Goal: Transaction & Acquisition: Purchase product/service

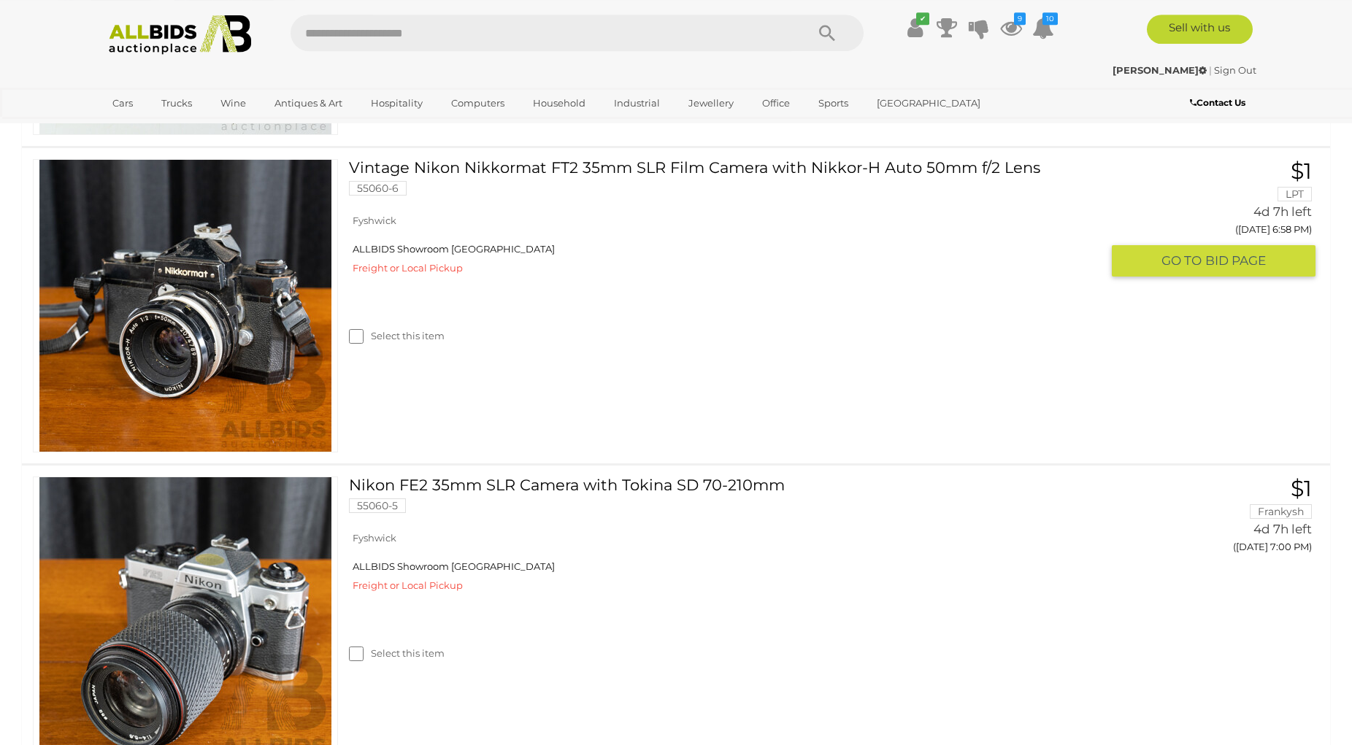
scroll to position [596, 0]
click at [194, 337] on img at bounding box center [185, 305] width 292 height 292
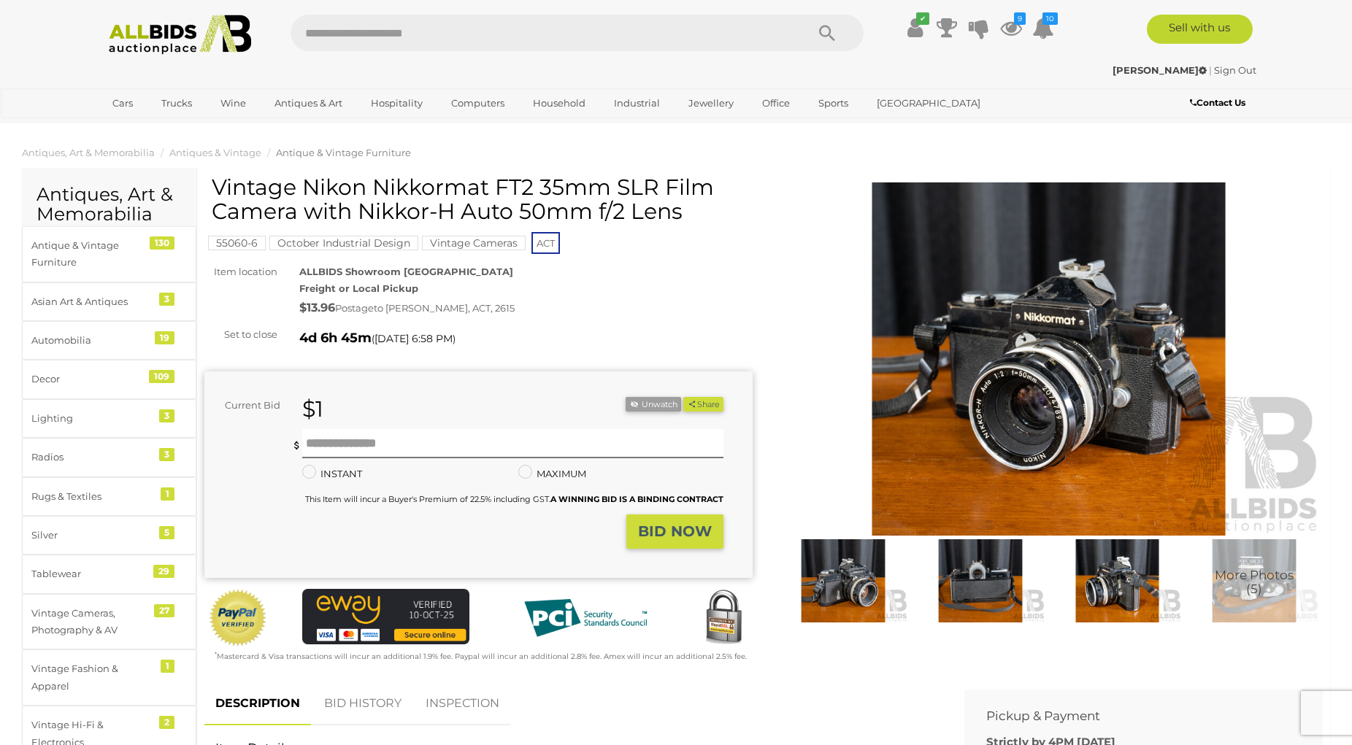
click at [987, 399] on img at bounding box center [1049, 358] width 548 height 353
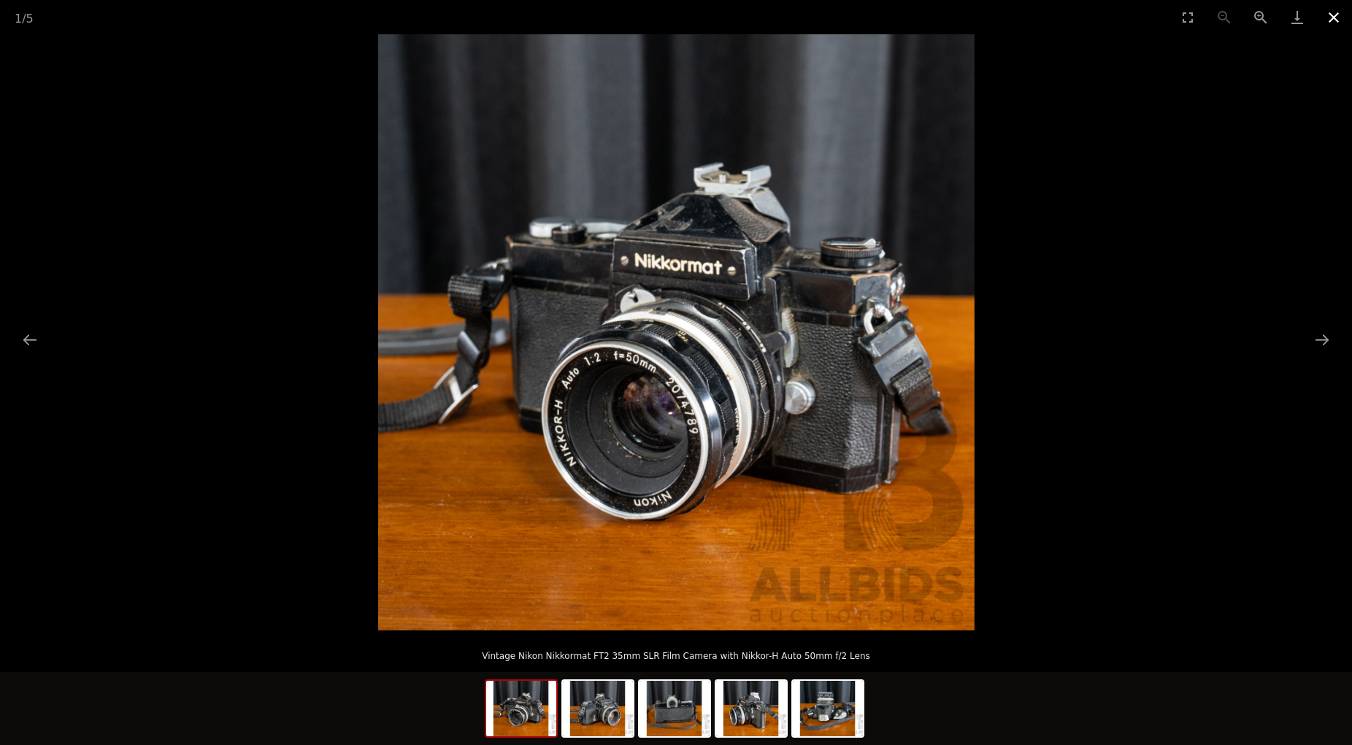
click at [1332, 15] on button "Close gallery" at bounding box center [1333, 17] width 36 height 34
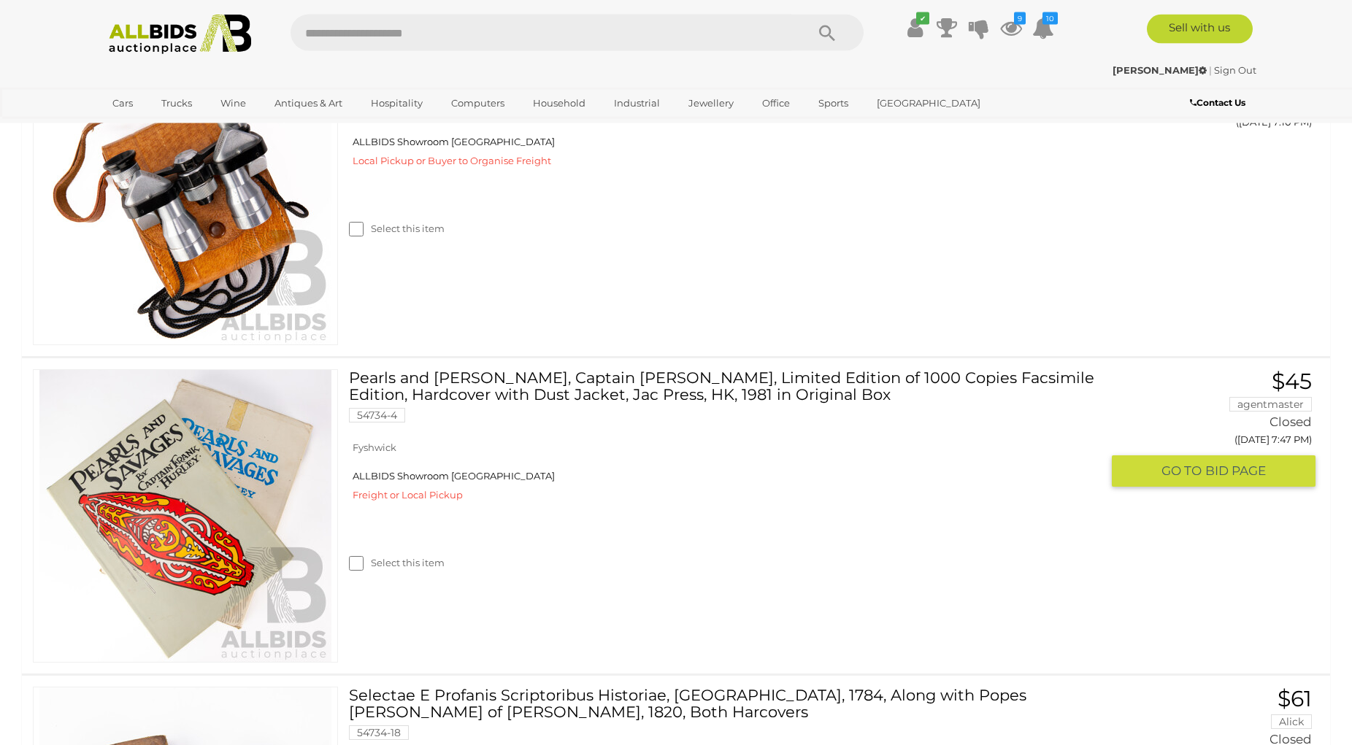
scroll to position [2900, 0]
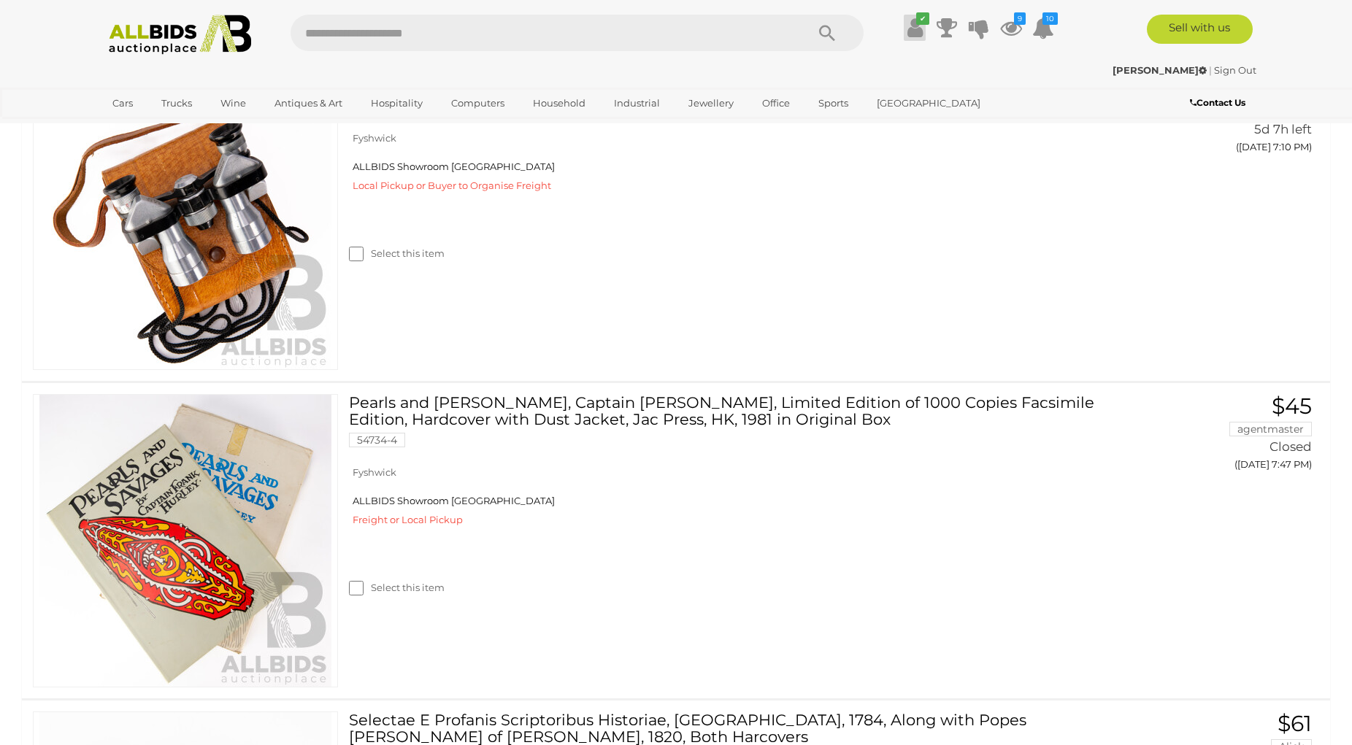
click at [912, 31] on icon at bounding box center [914, 28] width 15 height 26
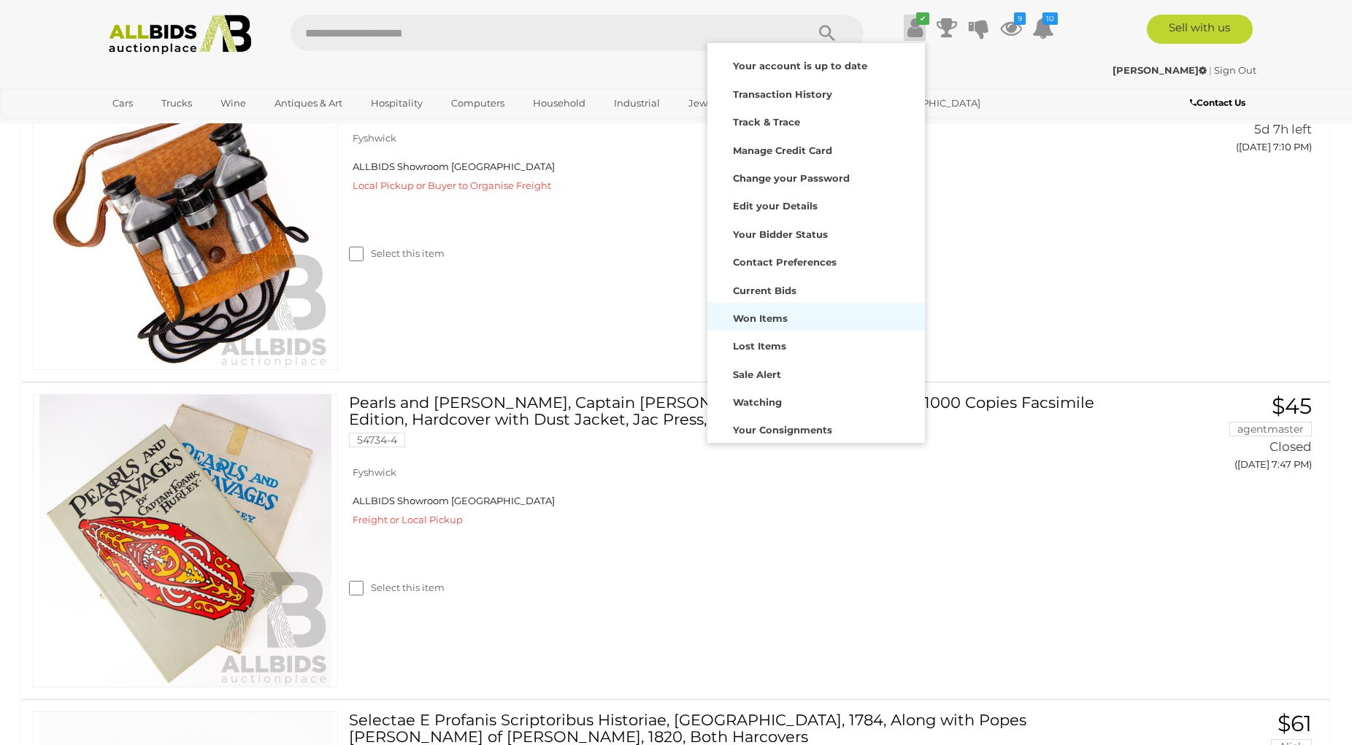
click at [753, 310] on div "Won Items" at bounding box center [816, 317] width 210 height 20
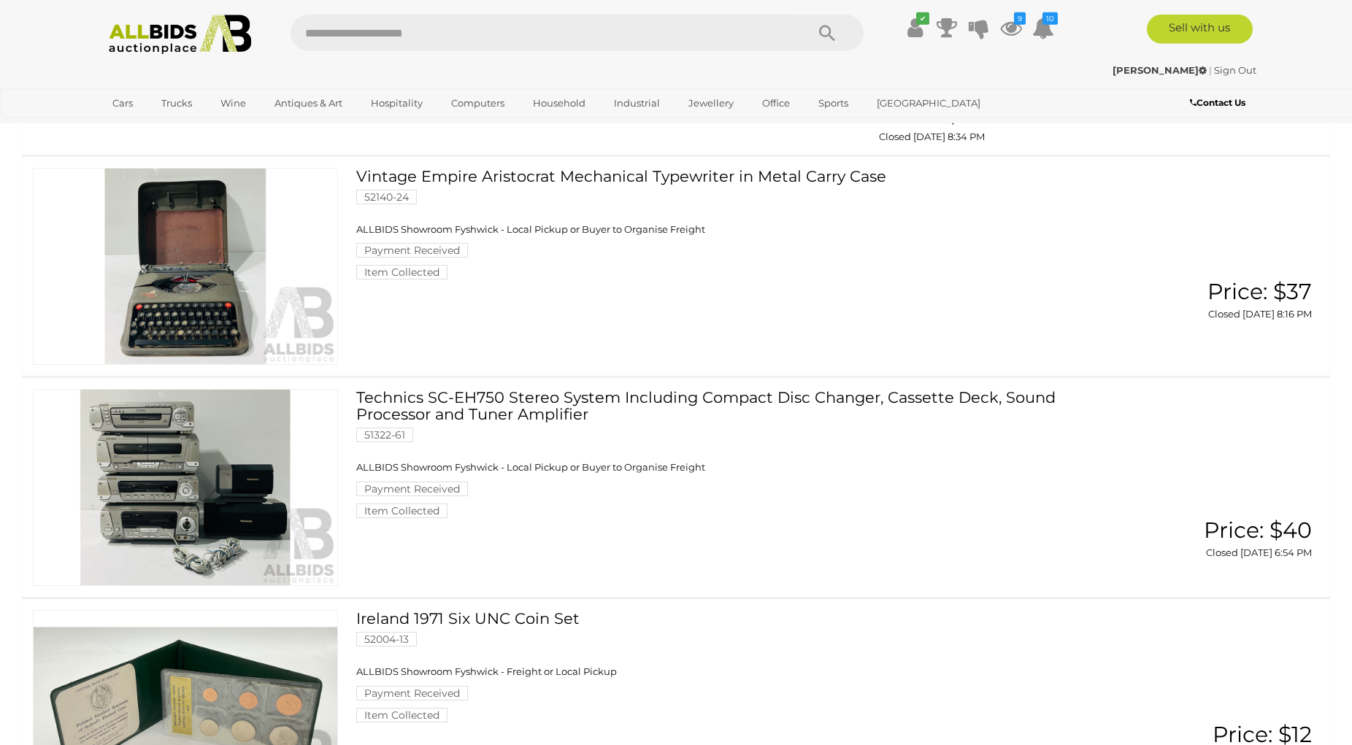
scroll to position [5361, 0]
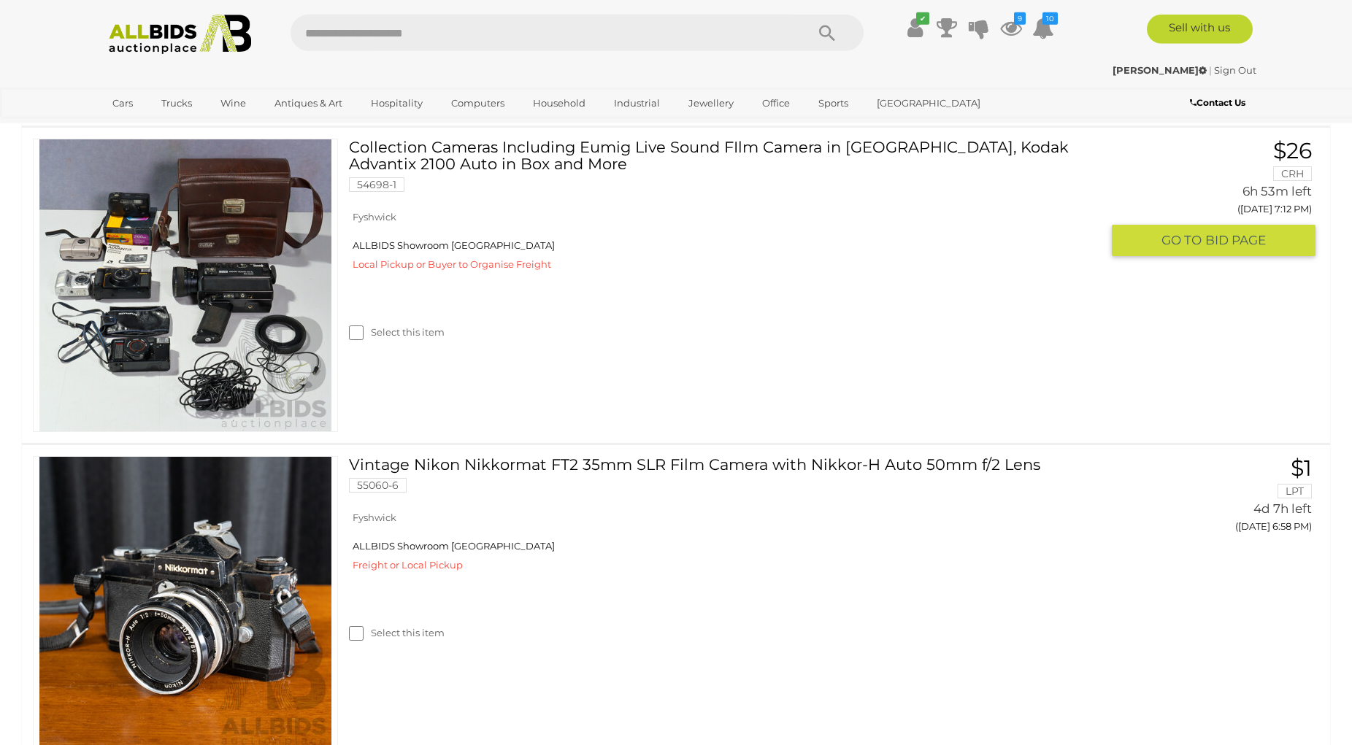
scroll to position [220, 0]
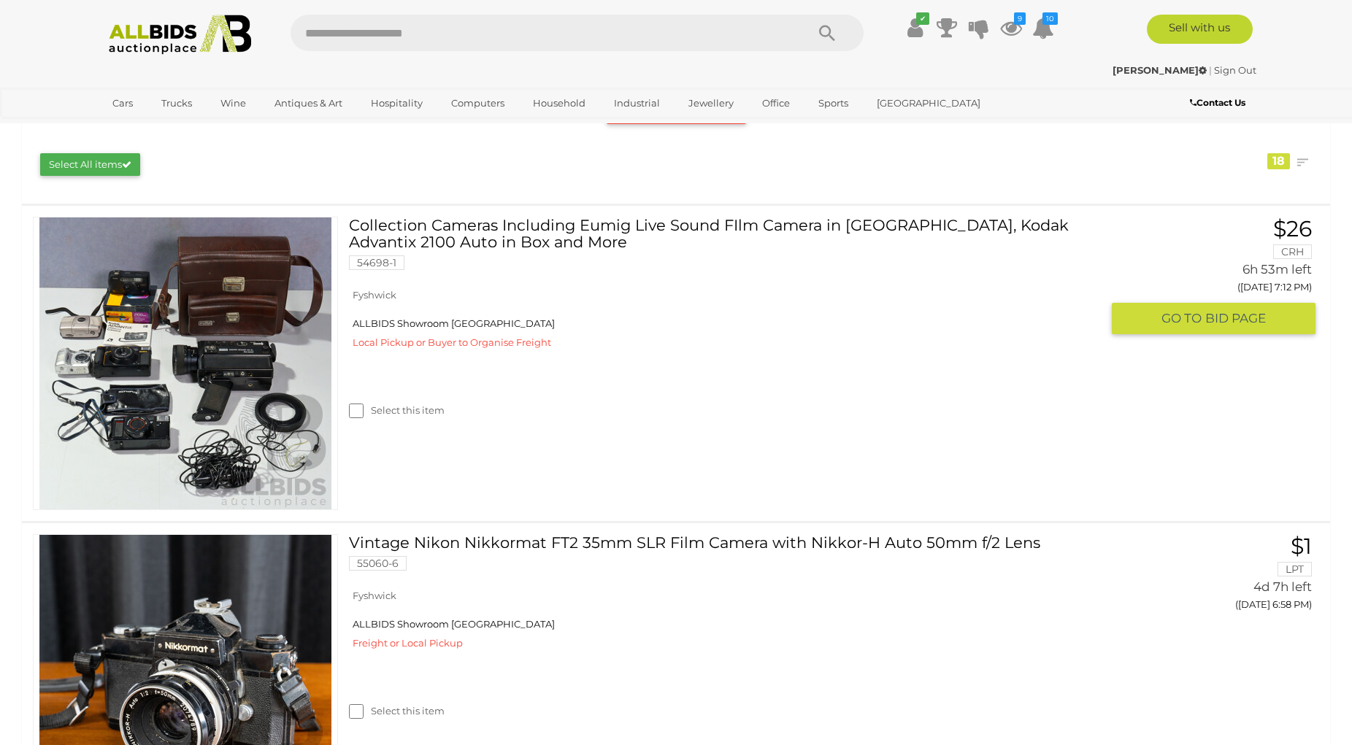
click at [250, 334] on link at bounding box center [185, 363] width 305 height 293
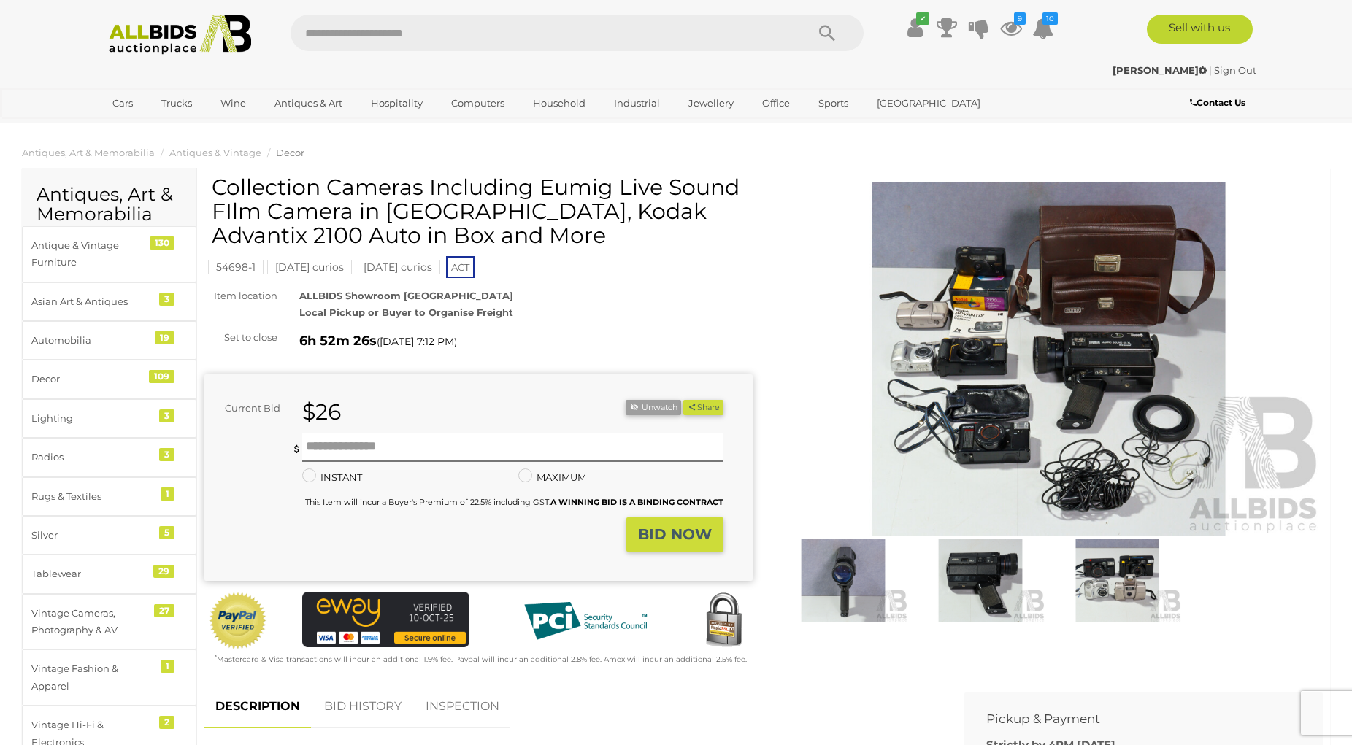
click at [1015, 415] on img at bounding box center [1049, 358] width 548 height 353
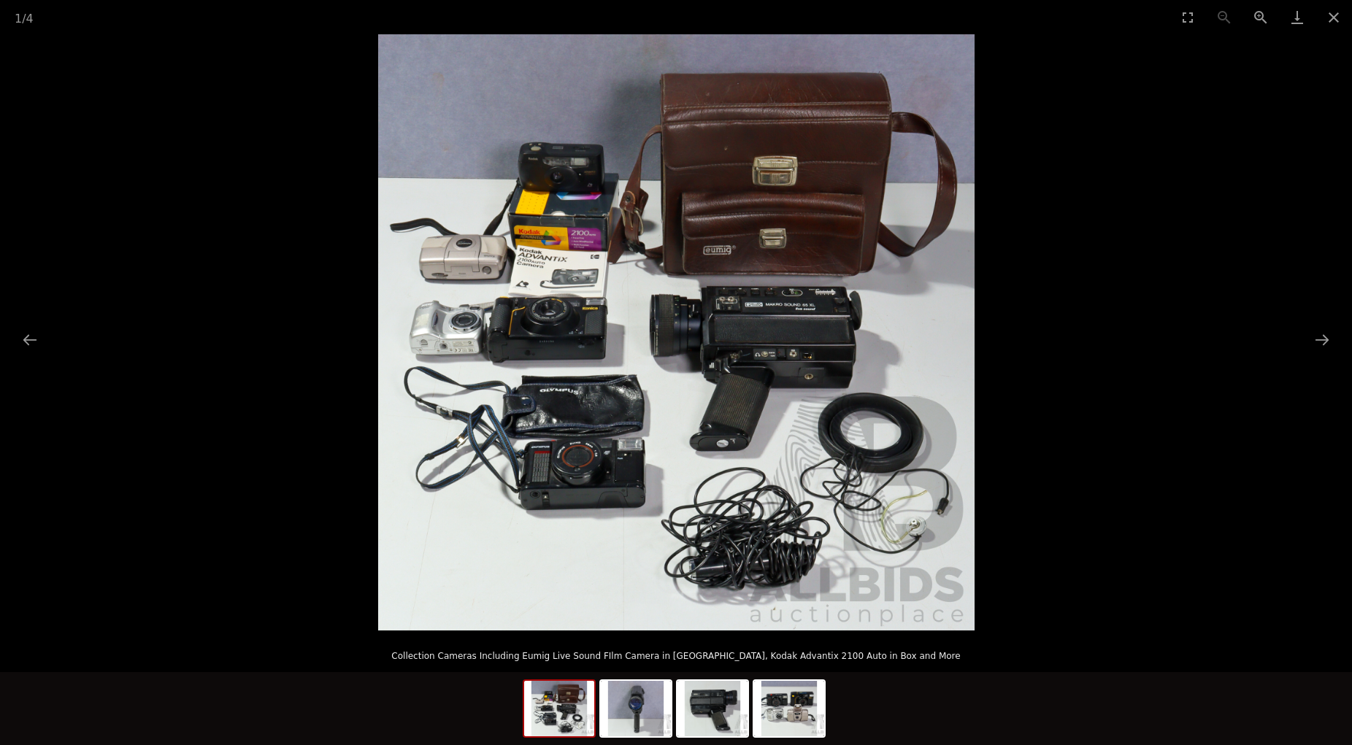
click at [603, 450] on img at bounding box center [676, 332] width 596 height 596
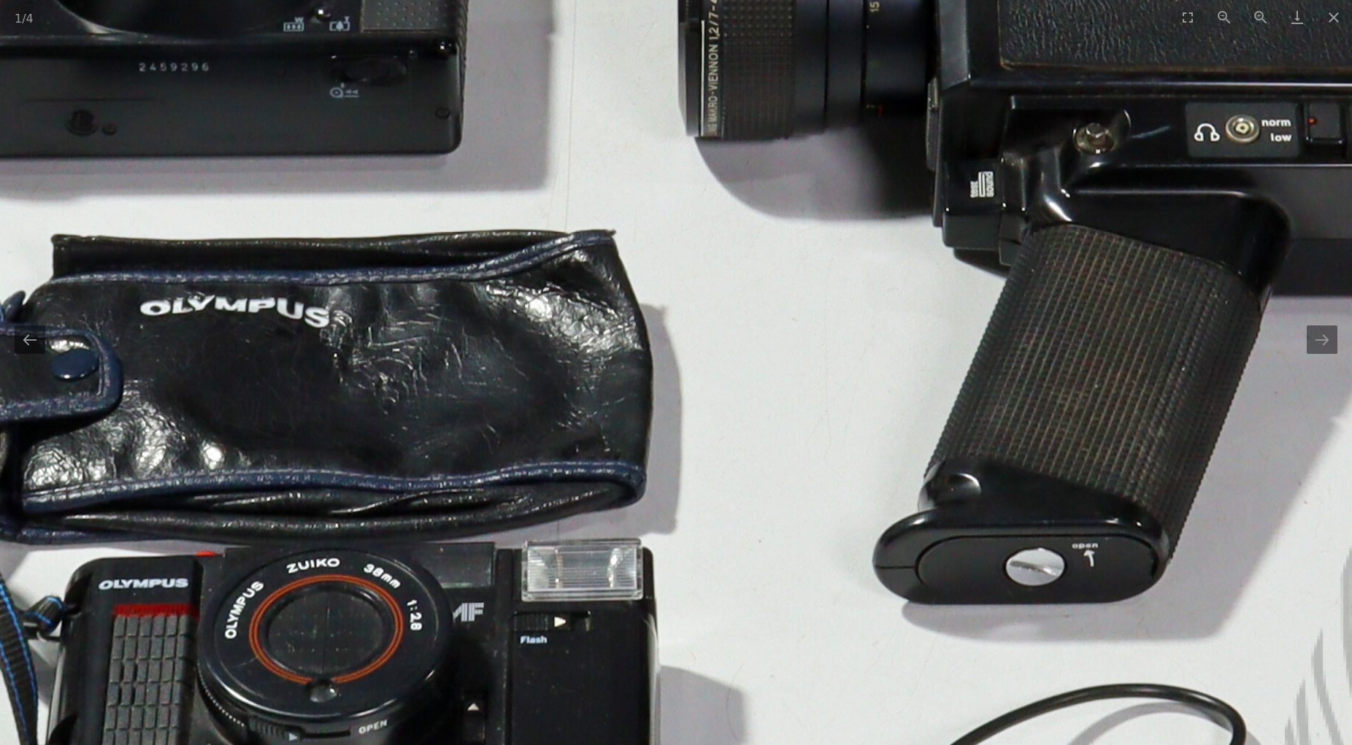
drag, startPoint x: 826, startPoint y: 444, endPoint x: 604, endPoint y: 542, distance: 242.8
click at [604, 542] on img at bounding box center [809, 23] width 2920 height 2920
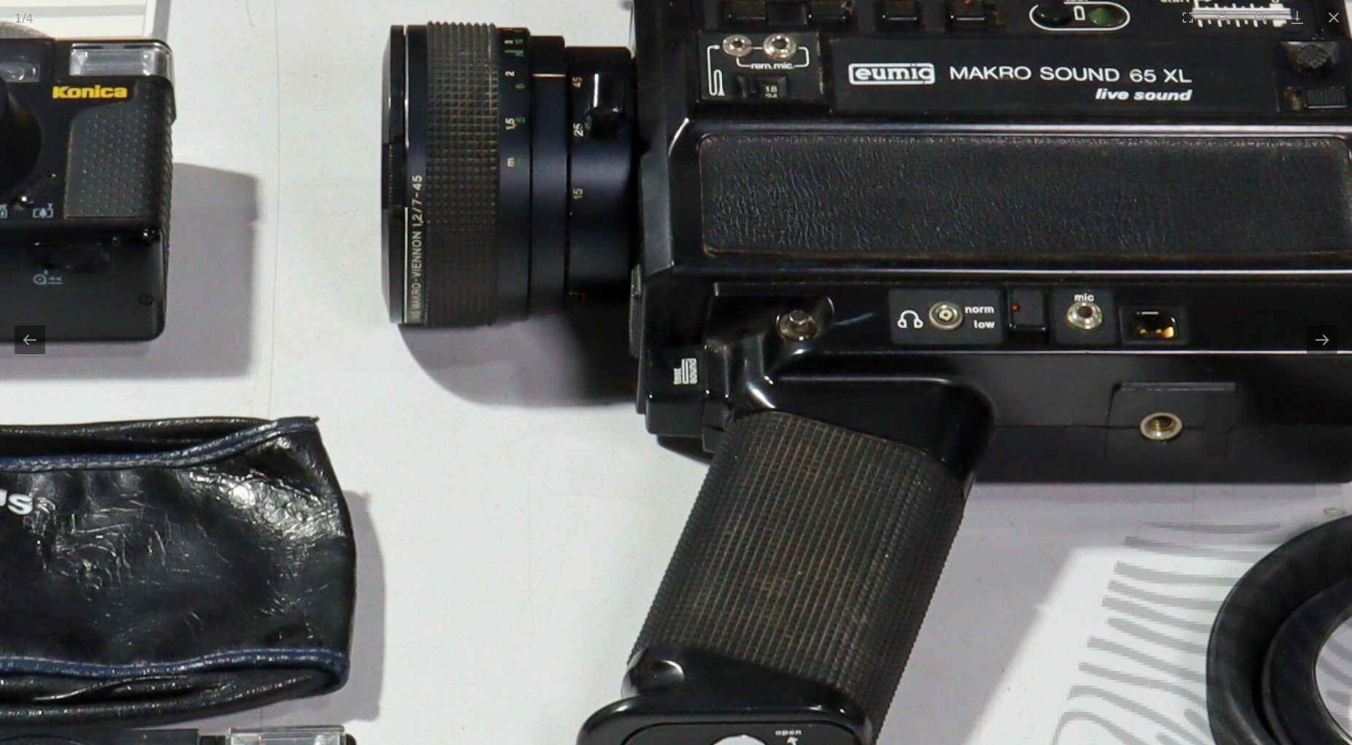
drag, startPoint x: 877, startPoint y: 431, endPoint x: 742, endPoint y: 577, distance: 199.4
click at [742, 577] on img at bounding box center [512, 210] width 2920 height 2920
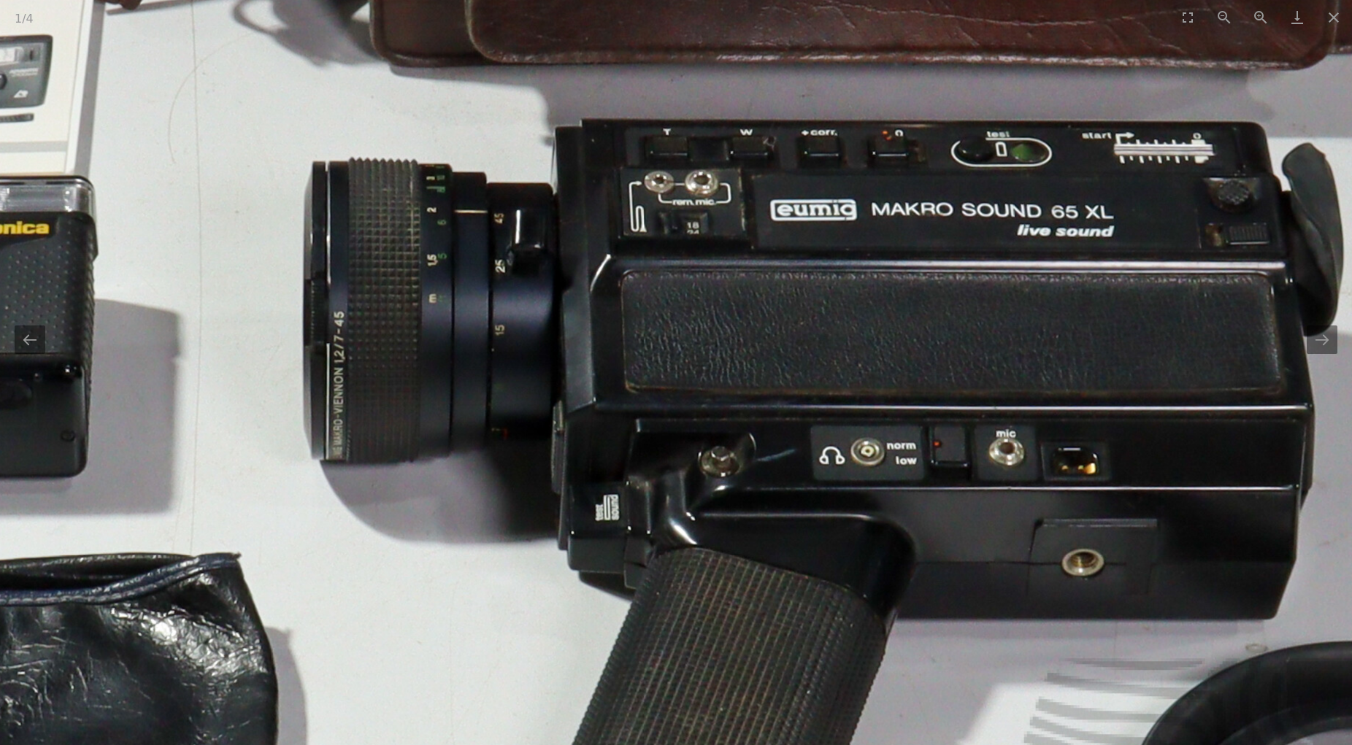
drag, startPoint x: 826, startPoint y: 441, endPoint x: 769, endPoint y: 550, distance: 123.1
click at [769, 550] on img at bounding box center [434, 346] width 2920 height 2920
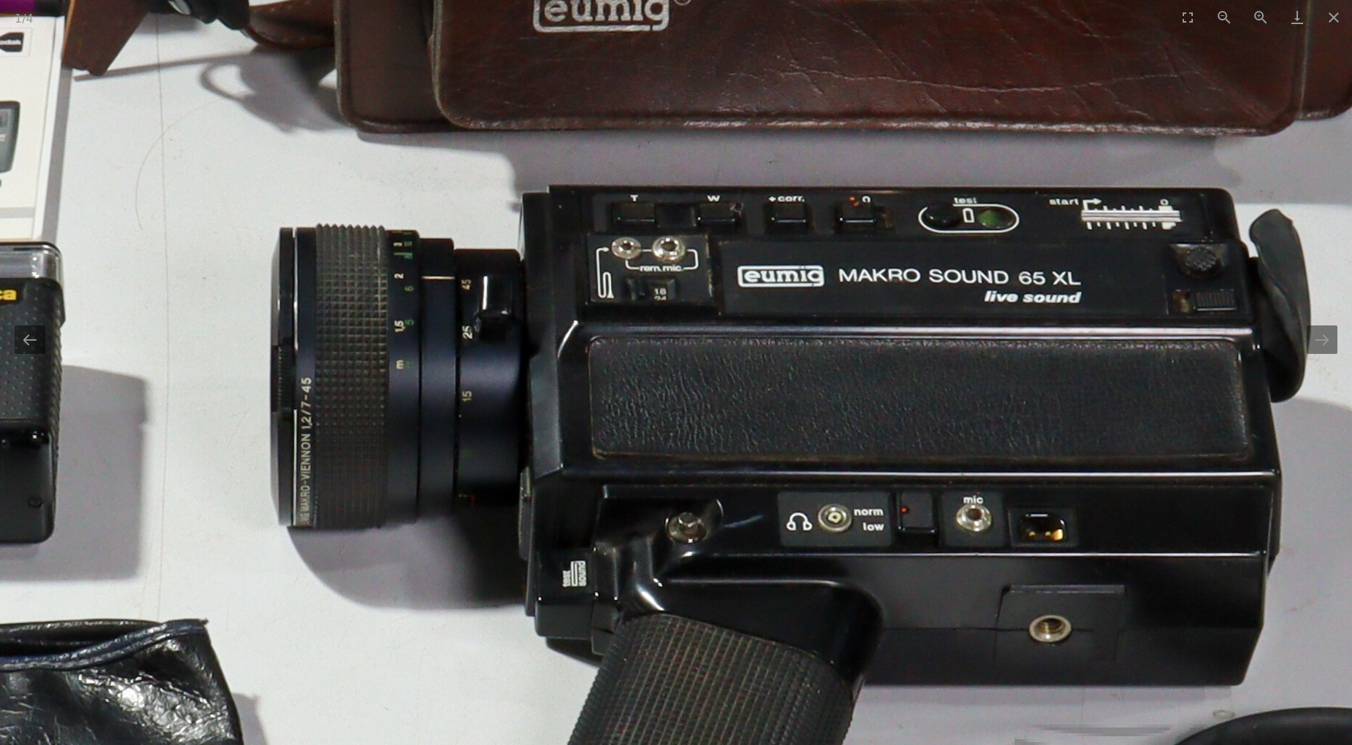
drag, startPoint x: 772, startPoint y: 493, endPoint x: 728, endPoint y: 593, distance: 110.1
click at [727, 590] on img at bounding box center [401, 412] width 2920 height 2920
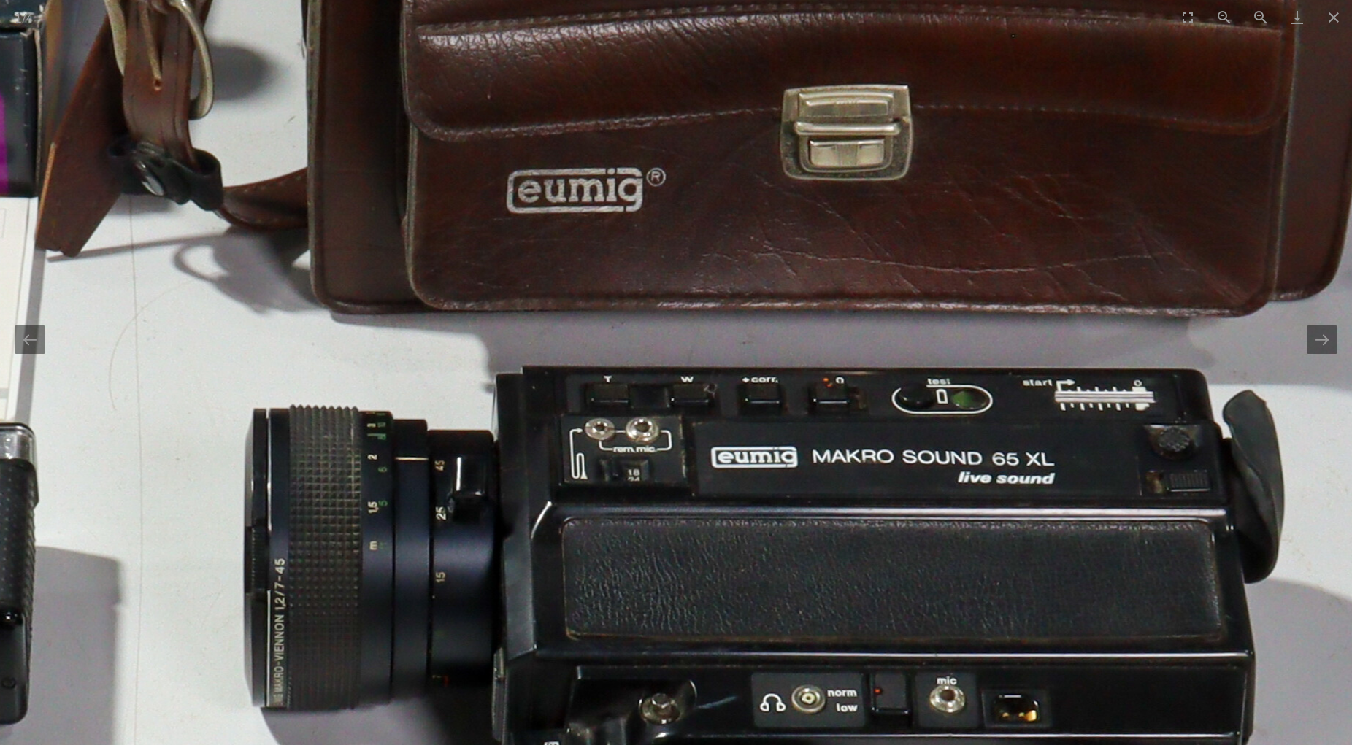
drag, startPoint x: 753, startPoint y: 556, endPoint x: 750, endPoint y: 634, distance: 78.2
click at [751, 634] on img at bounding box center [374, 593] width 2920 height 2920
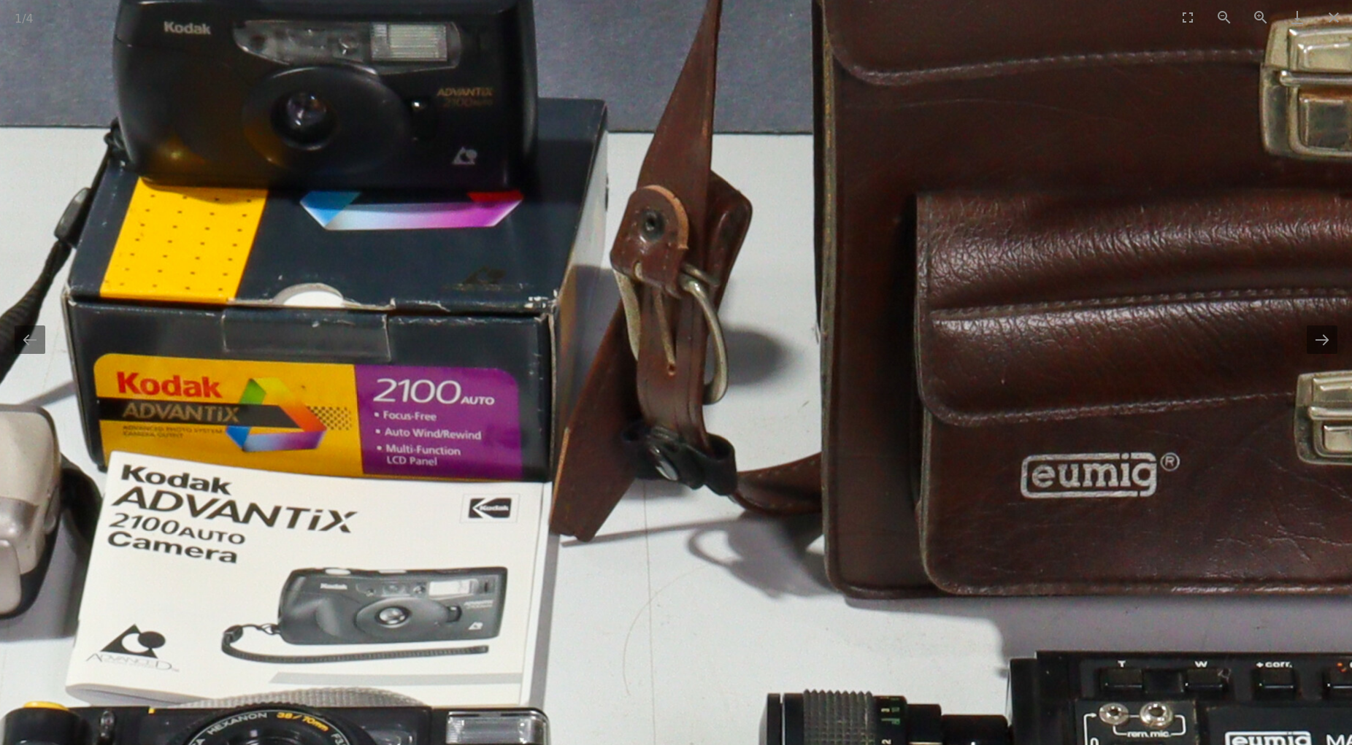
drag, startPoint x: 236, startPoint y: 415, endPoint x: 754, endPoint y: 608, distance: 553.0
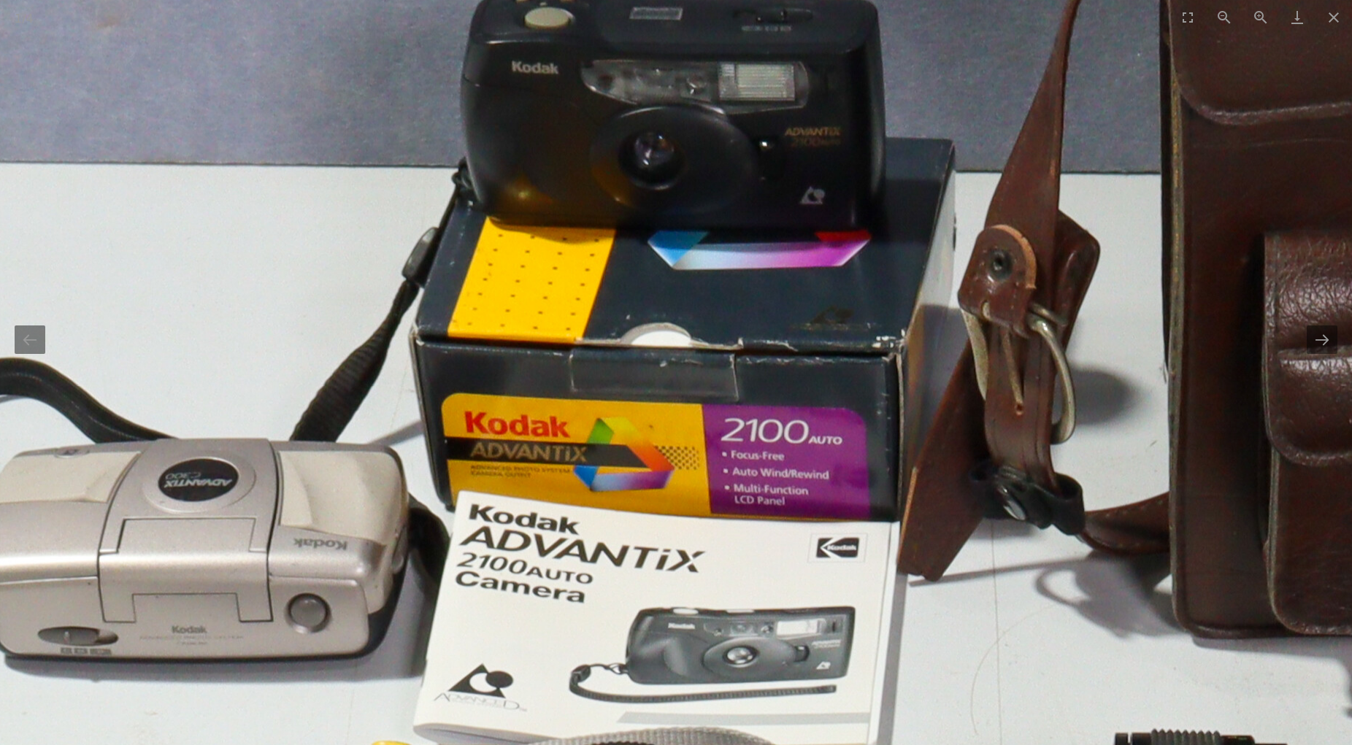
drag, startPoint x: 325, startPoint y: 515, endPoint x: 523, endPoint y: 534, distance: 199.5
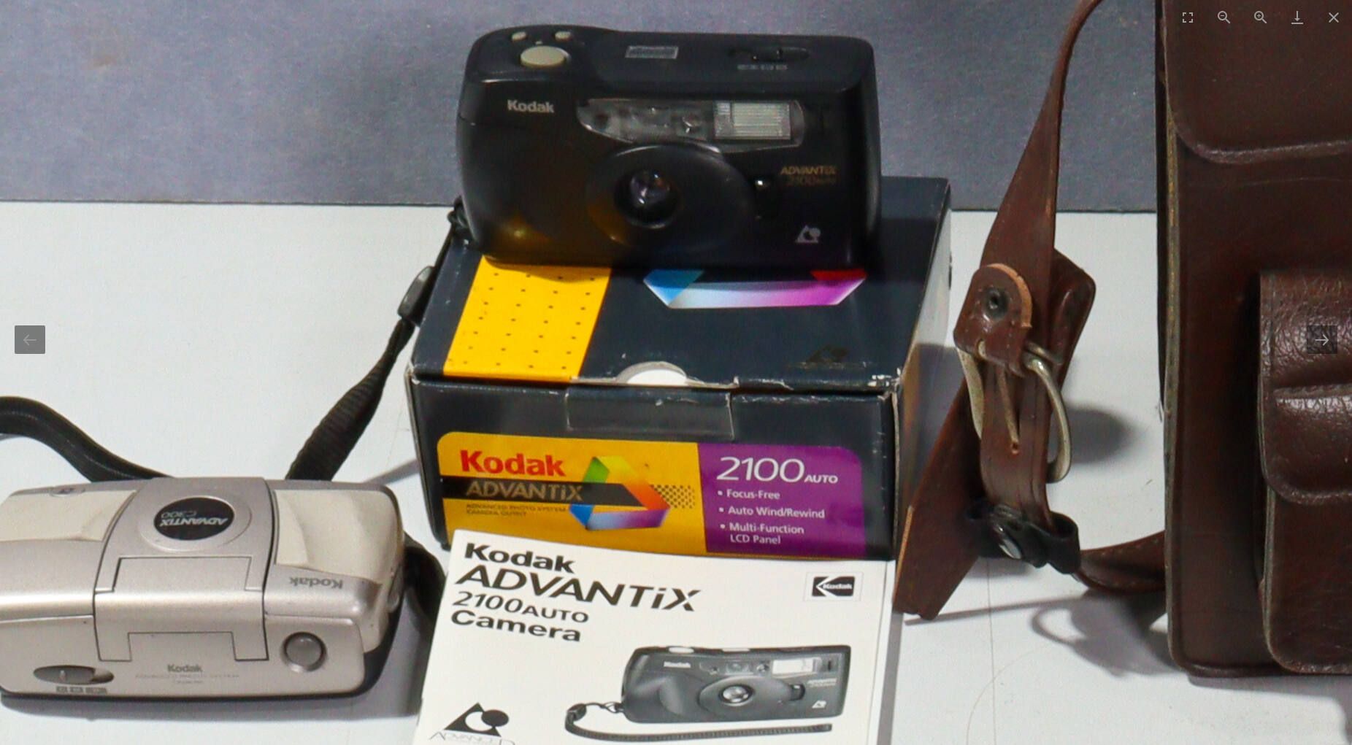
drag, startPoint x: 568, startPoint y: 516, endPoint x: 554, endPoint y: 555, distance: 41.1
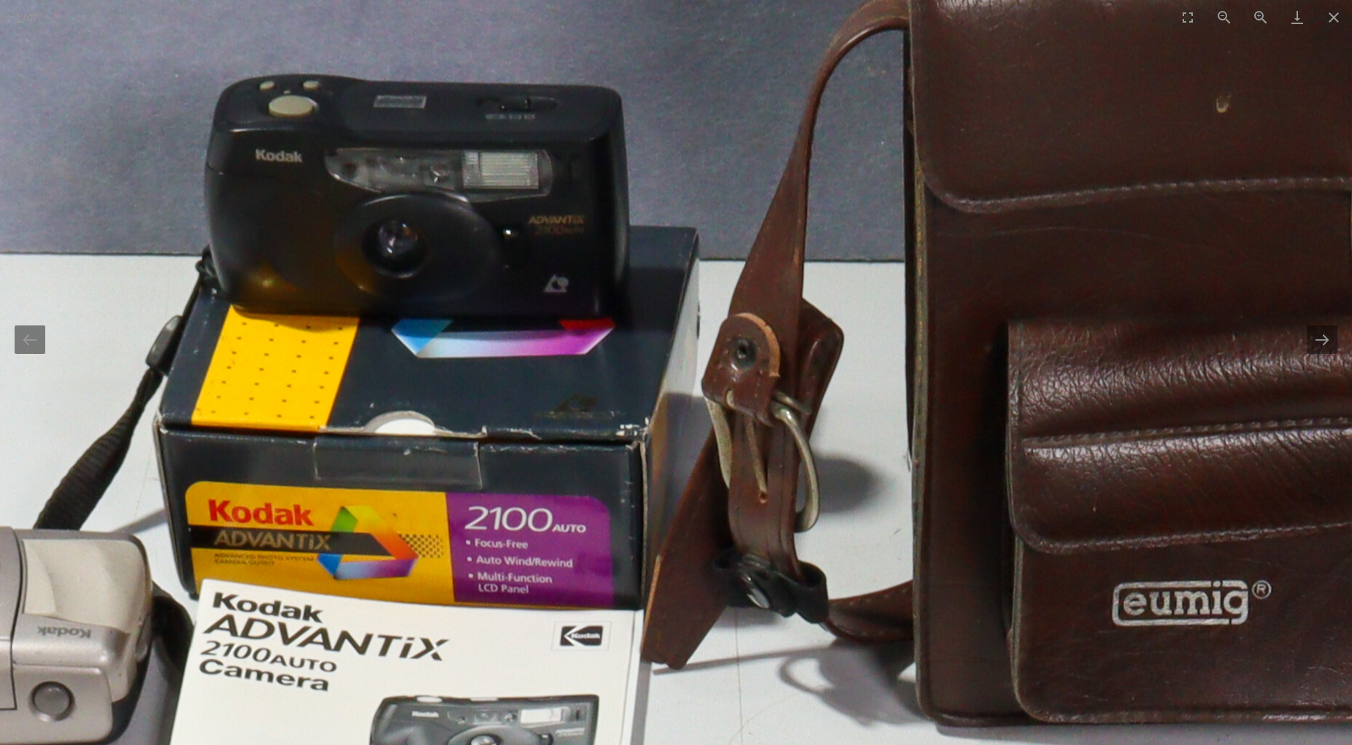
drag, startPoint x: 985, startPoint y: 593, endPoint x: 731, endPoint y: 642, distance: 258.7
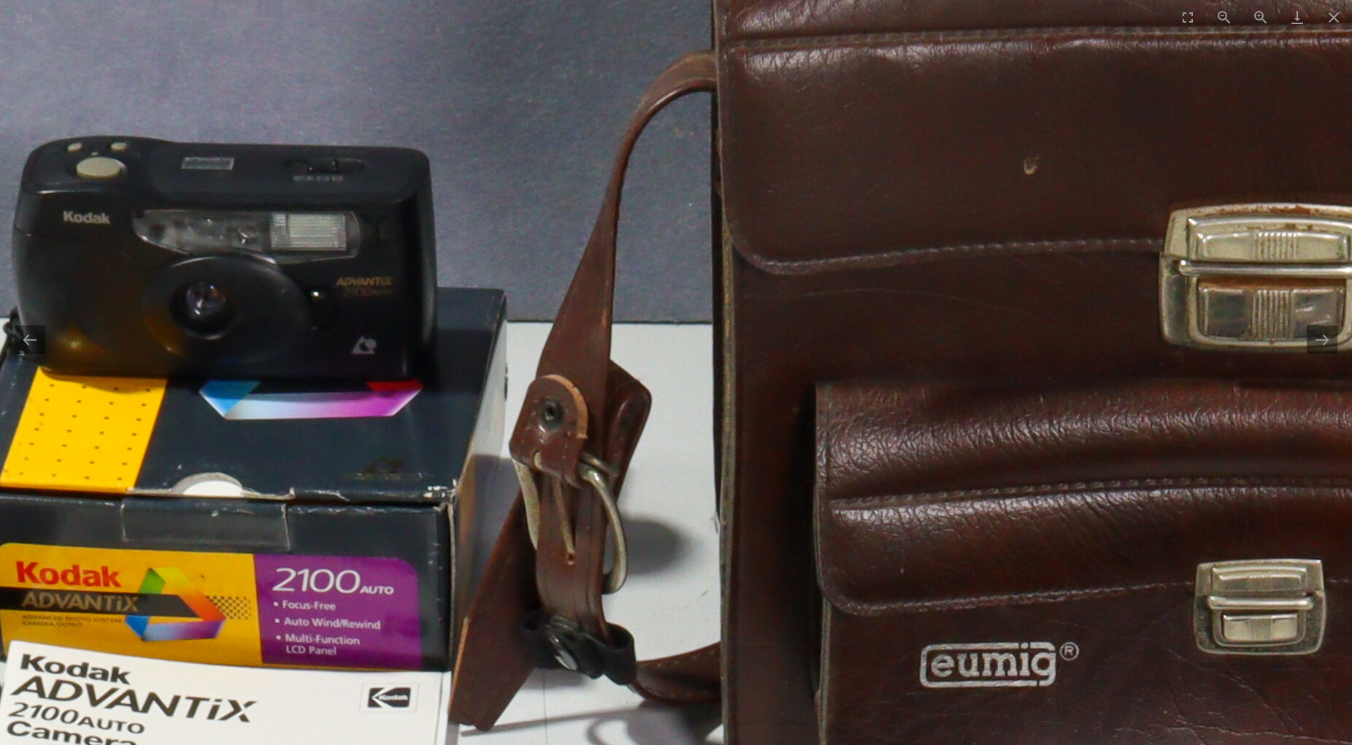
drag, startPoint x: 913, startPoint y: 605, endPoint x: 771, endPoint y: 671, distance: 156.8
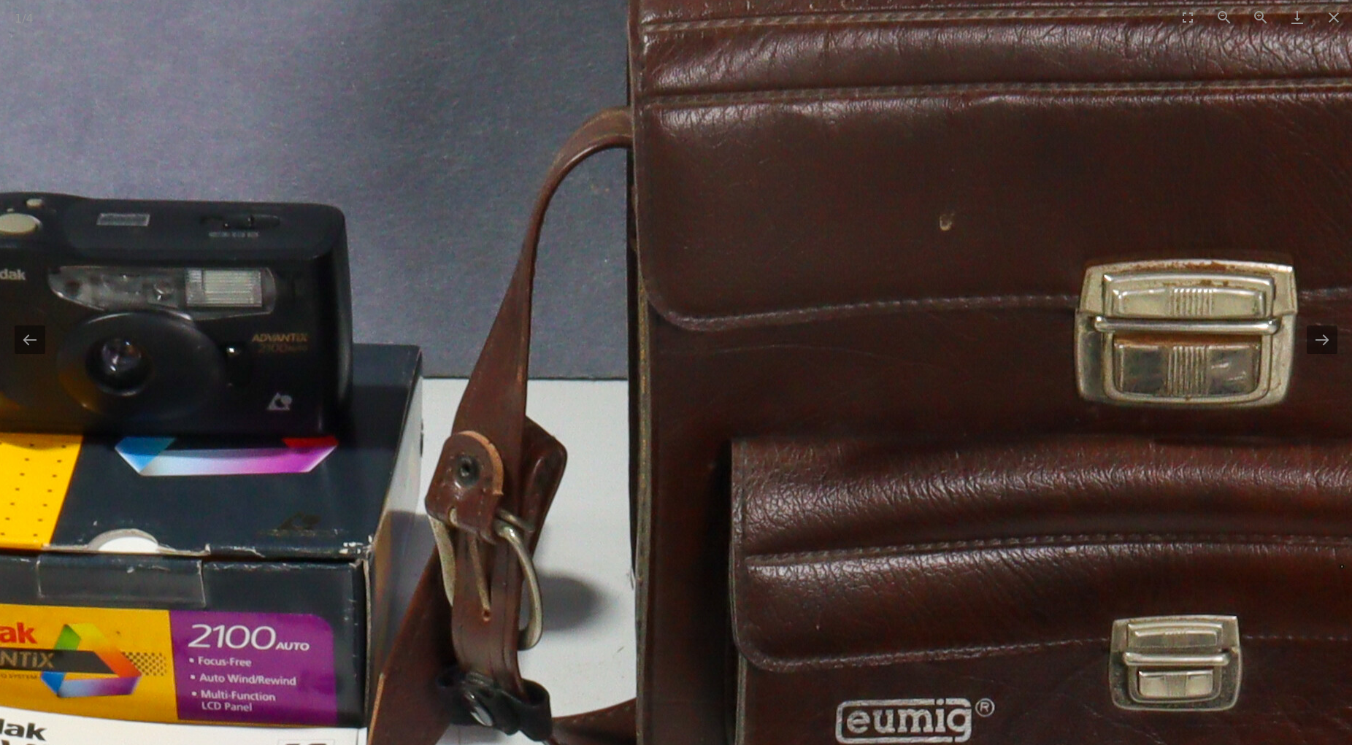
drag, startPoint x: 810, startPoint y: 629, endPoint x: 765, endPoint y: 672, distance: 63.0
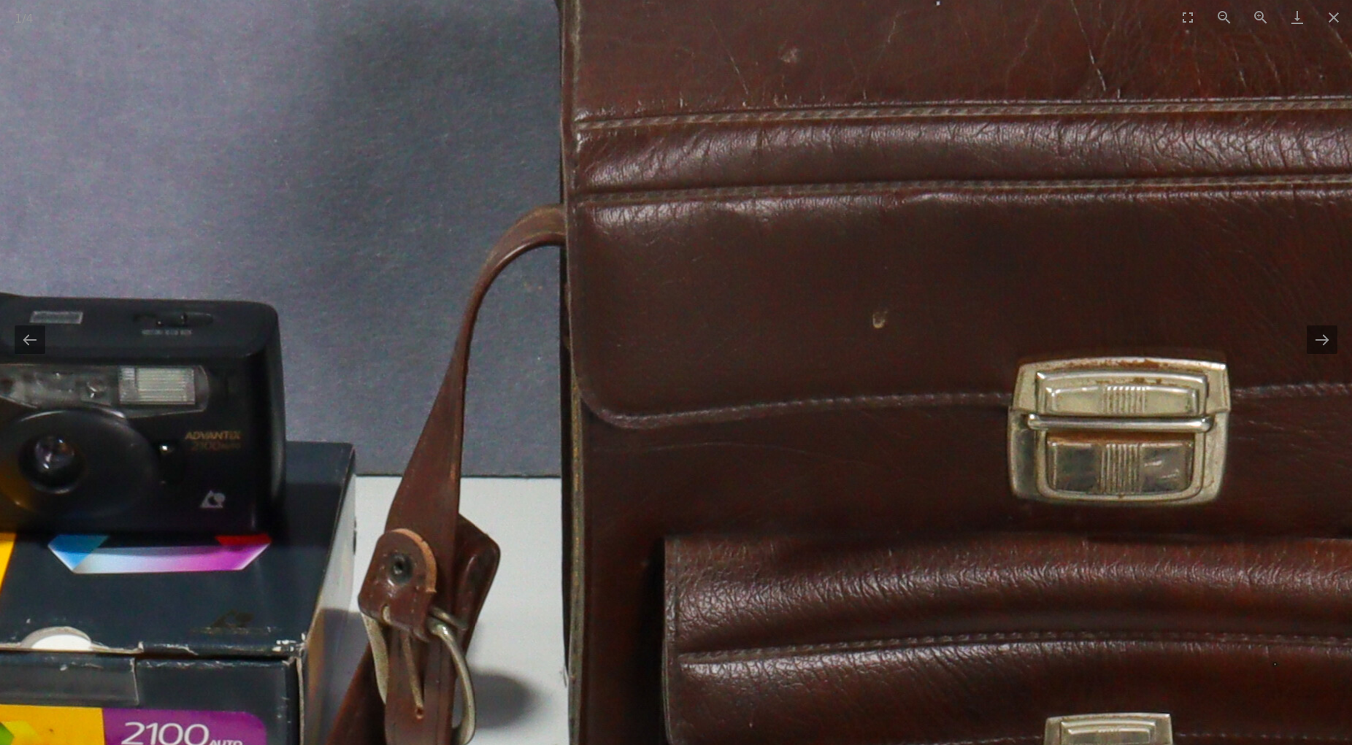
drag, startPoint x: 785, startPoint y: 640, endPoint x: 746, endPoint y: 661, distance: 44.1
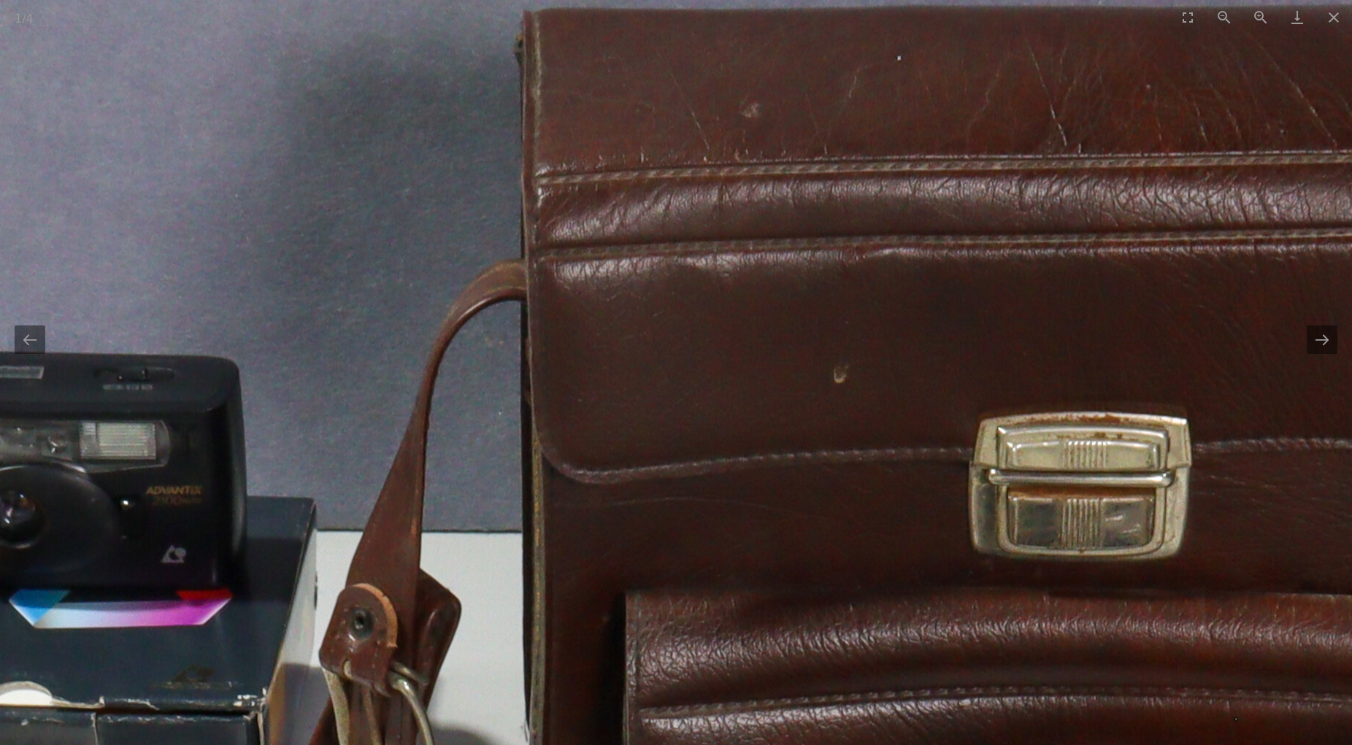
drag, startPoint x: 744, startPoint y: 649, endPoint x: 683, endPoint y: 683, distance: 69.3
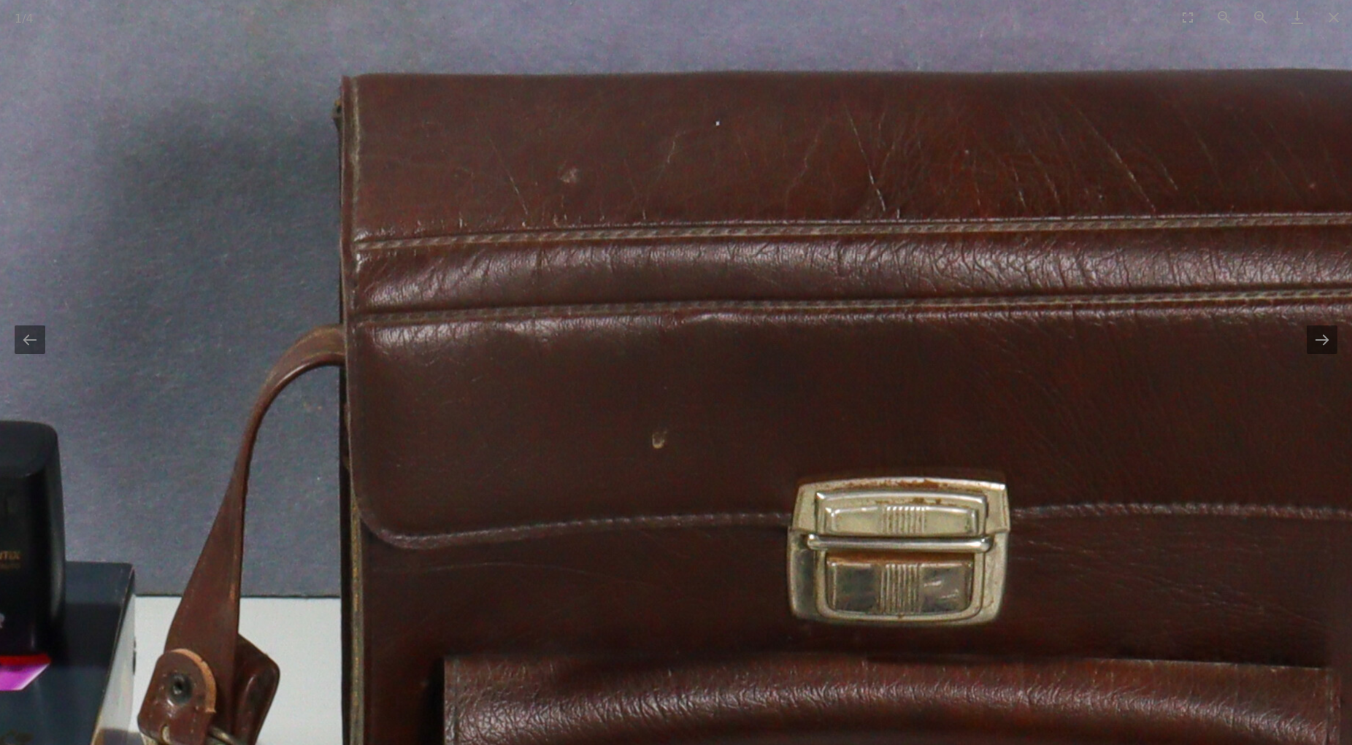
drag, startPoint x: 842, startPoint y: 645, endPoint x: 708, endPoint y: 647, distance: 133.6
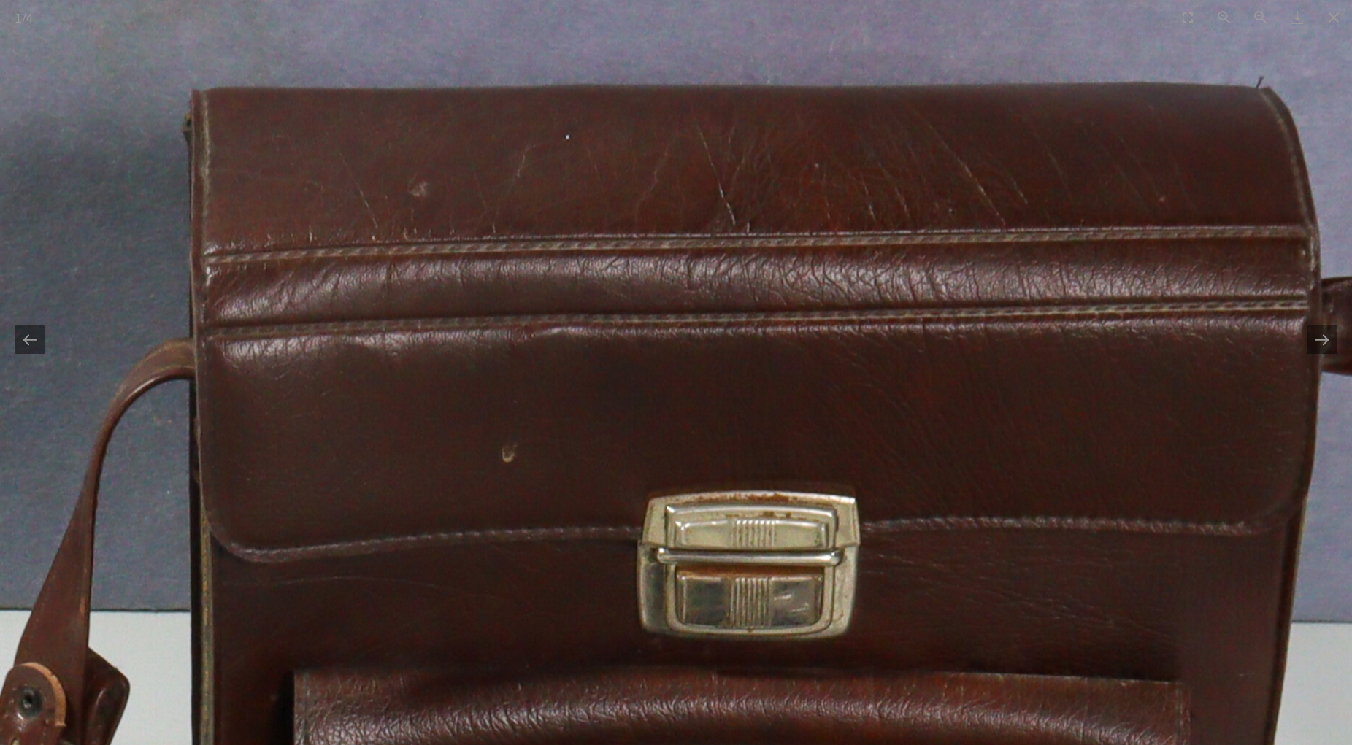
drag, startPoint x: 858, startPoint y: 645, endPoint x: 756, endPoint y: 656, distance: 103.4
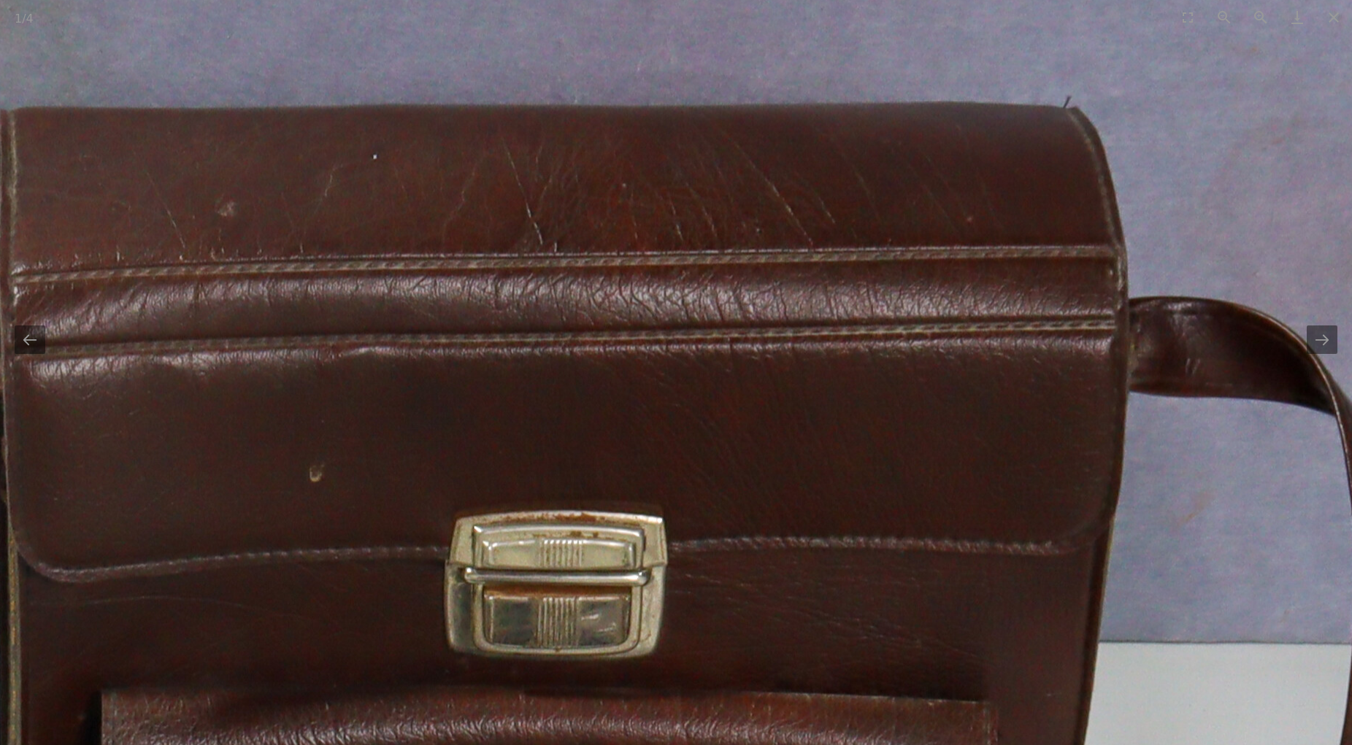
drag, startPoint x: 843, startPoint y: 646, endPoint x: 749, endPoint y: 663, distance: 95.7
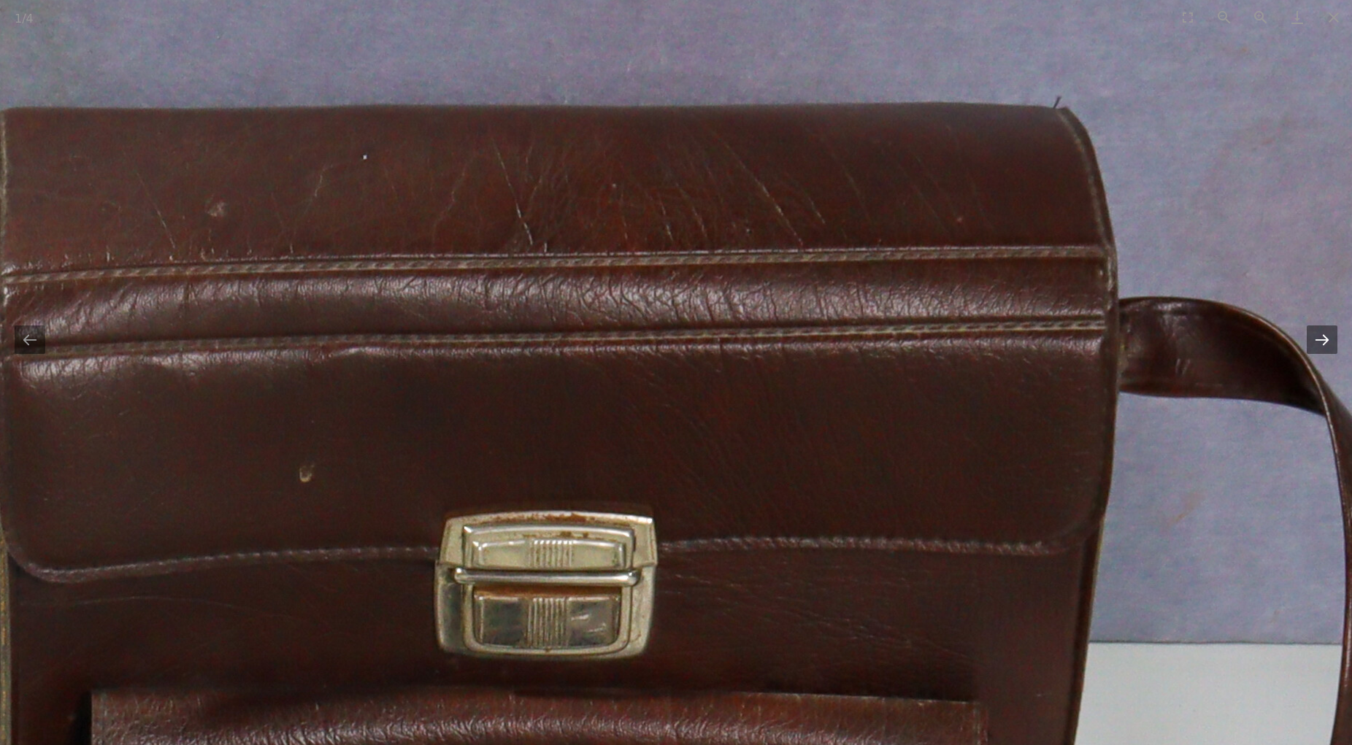
click at [1320, 339] on button "Next slide" at bounding box center [1322, 340] width 31 height 28
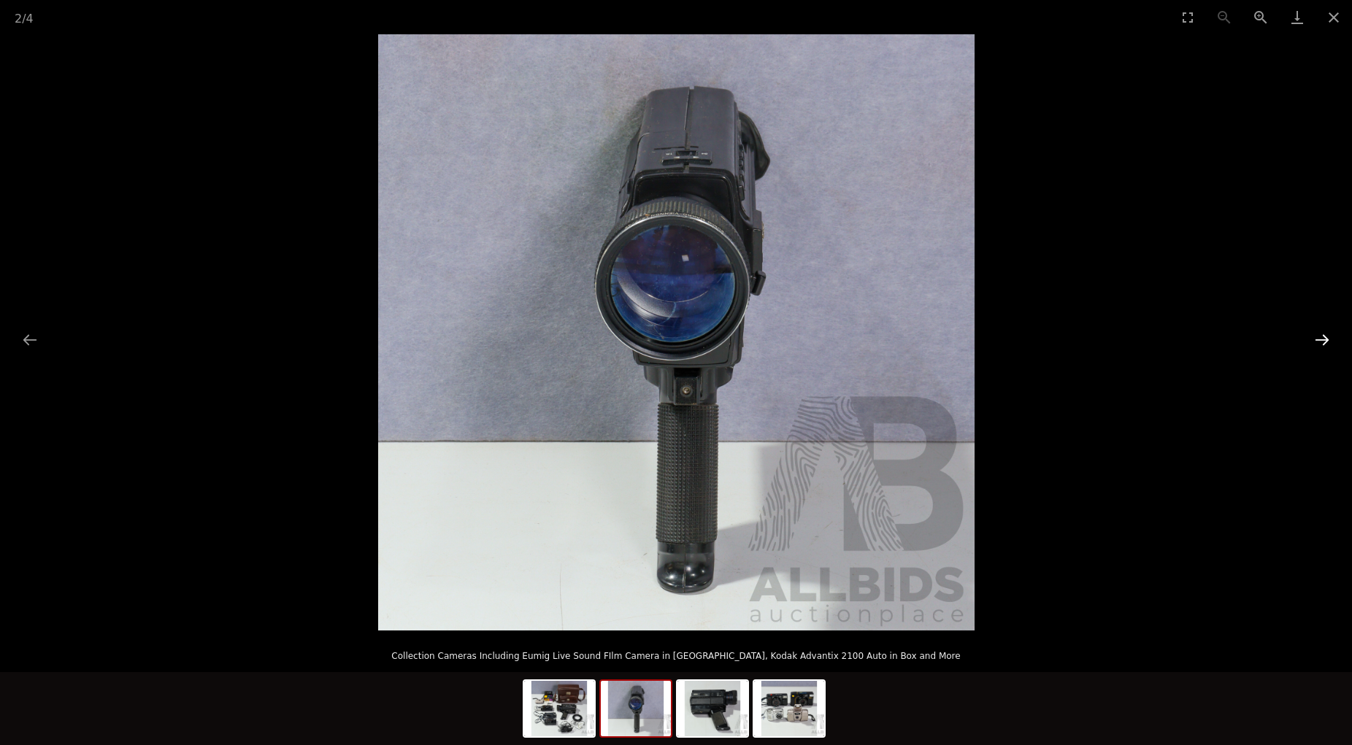
click at [1320, 338] on button "Next slide" at bounding box center [1322, 340] width 31 height 28
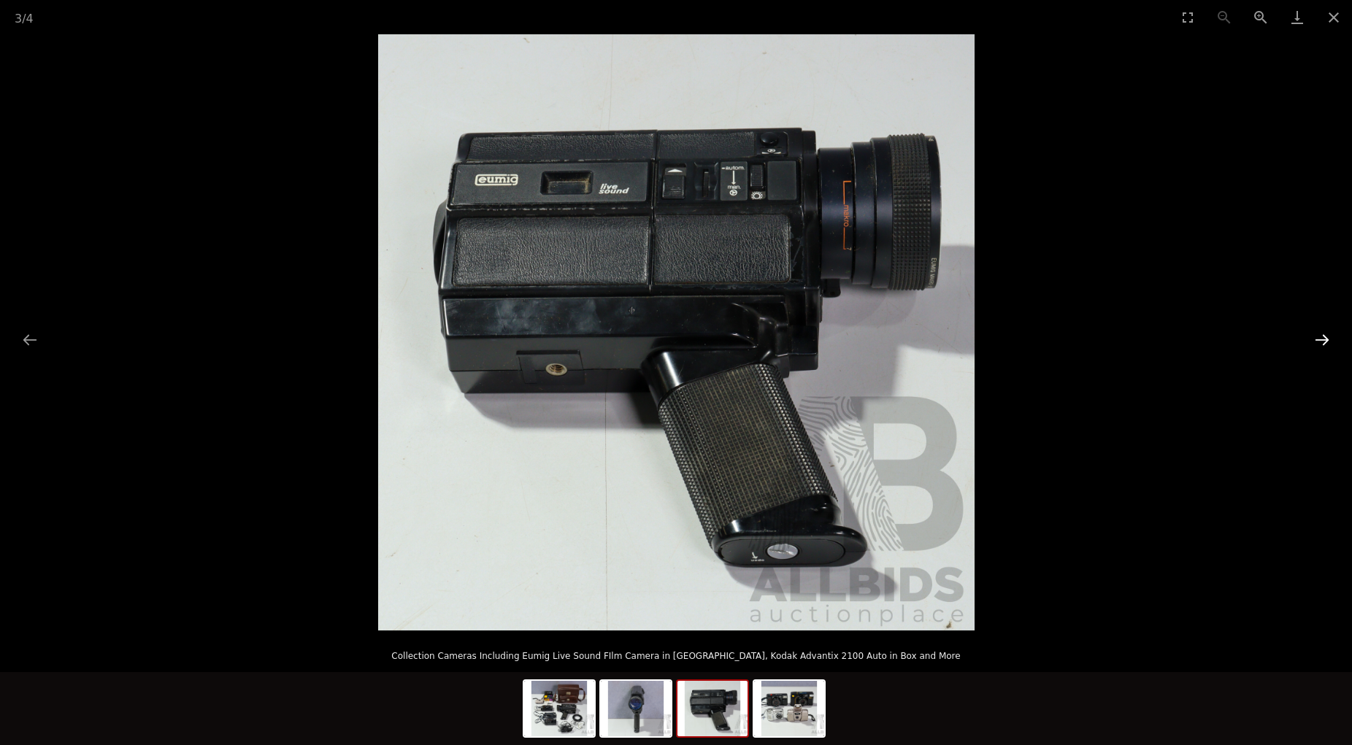
click at [1320, 338] on button "Next slide" at bounding box center [1322, 340] width 31 height 28
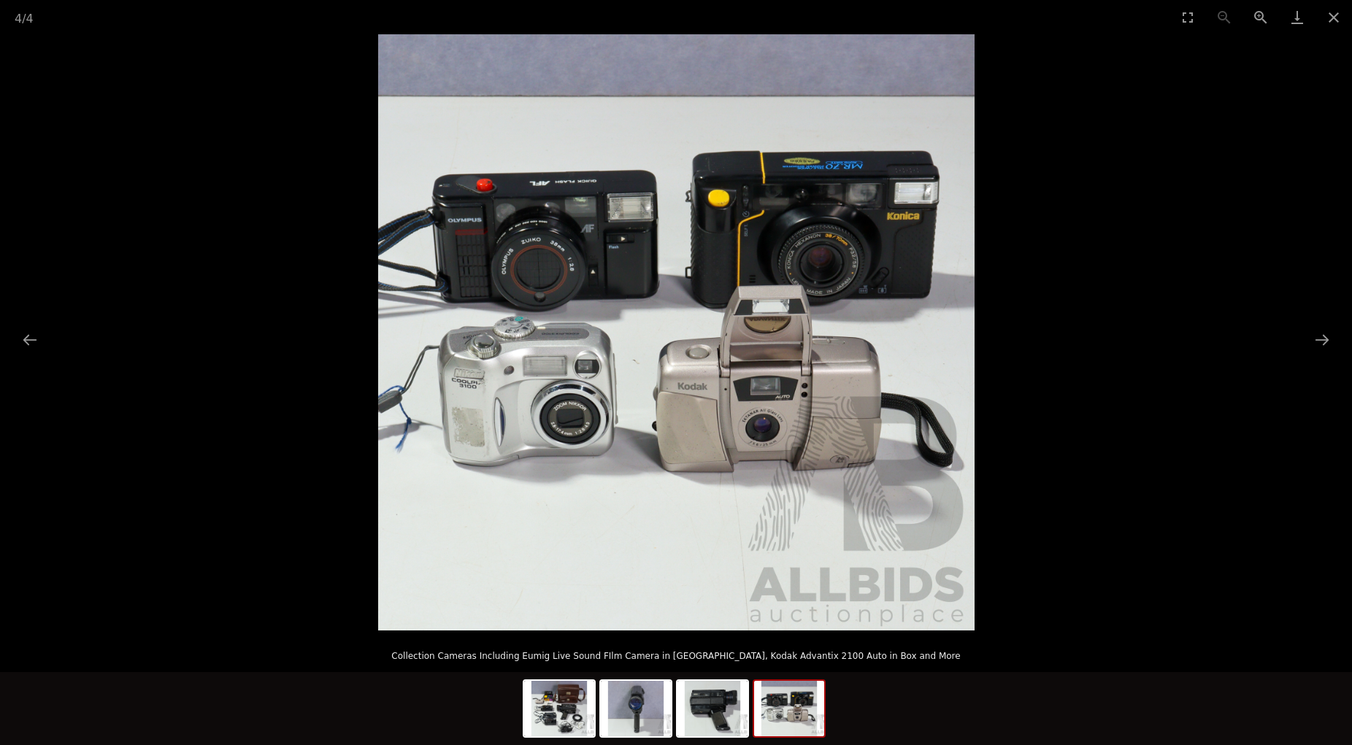
click at [577, 419] on img at bounding box center [676, 332] width 596 height 596
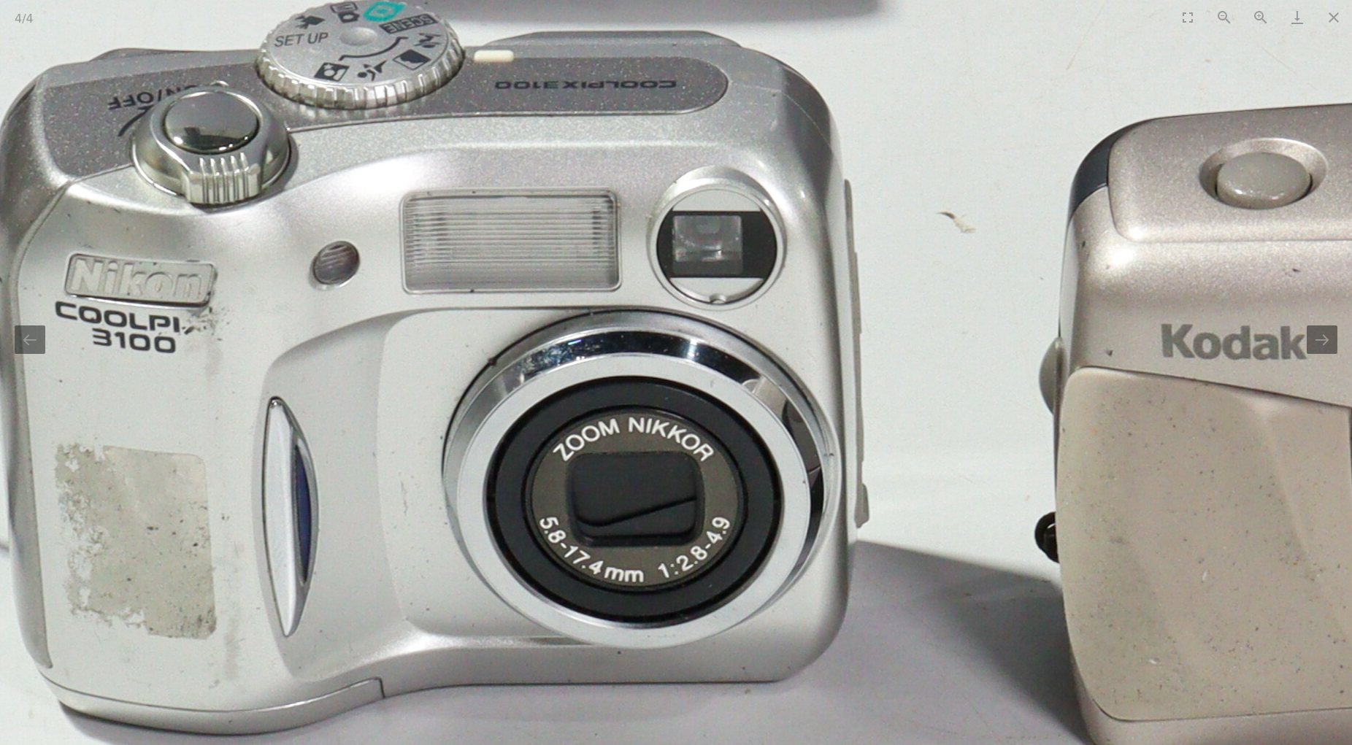
drag, startPoint x: 365, startPoint y: 410, endPoint x: 456, endPoint y: 414, distance: 91.4
click at [456, 414] on img at bounding box center [1154, 78] width 2920 height 2920
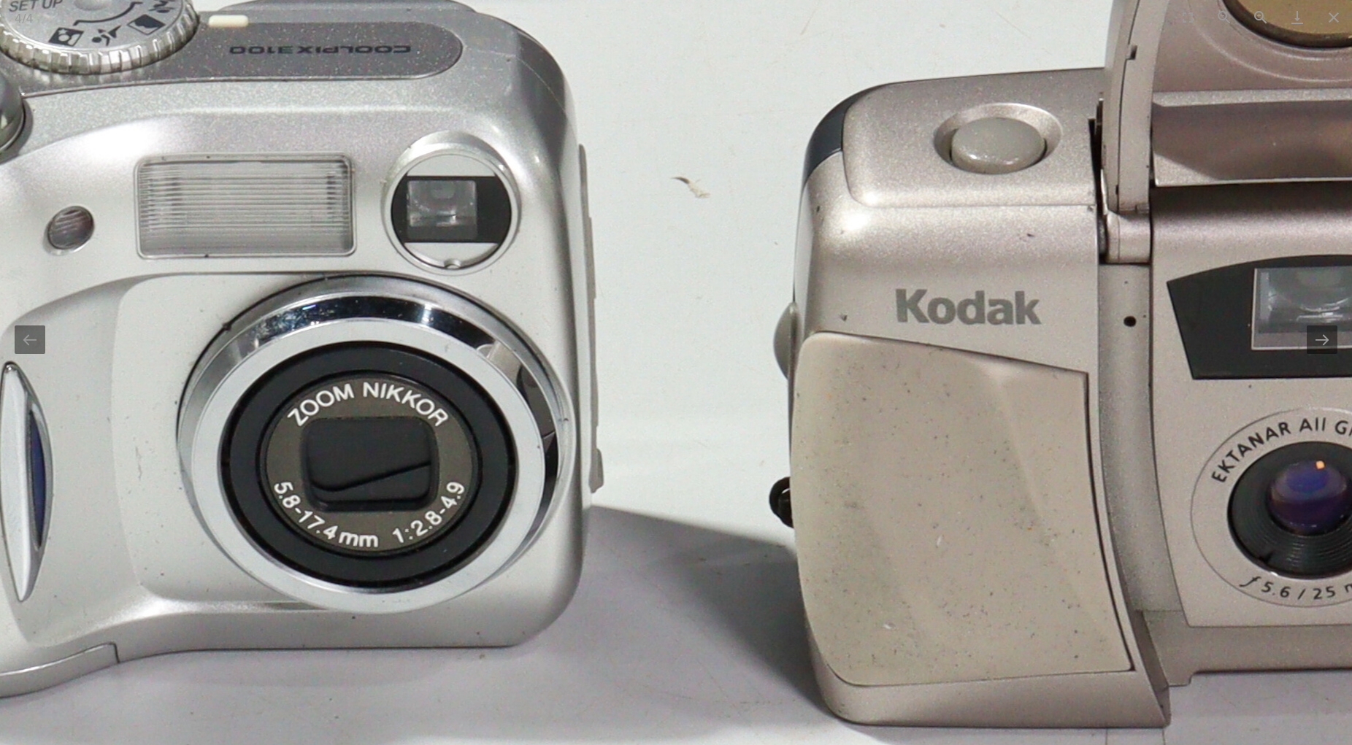
drag, startPoint x: 821, startPoint y: 432, endPoint x: 493, endPoint y: 399, distance: 328.8
click at [497, 399] on img at bounding box center [888, 43] width 2920 height 2920
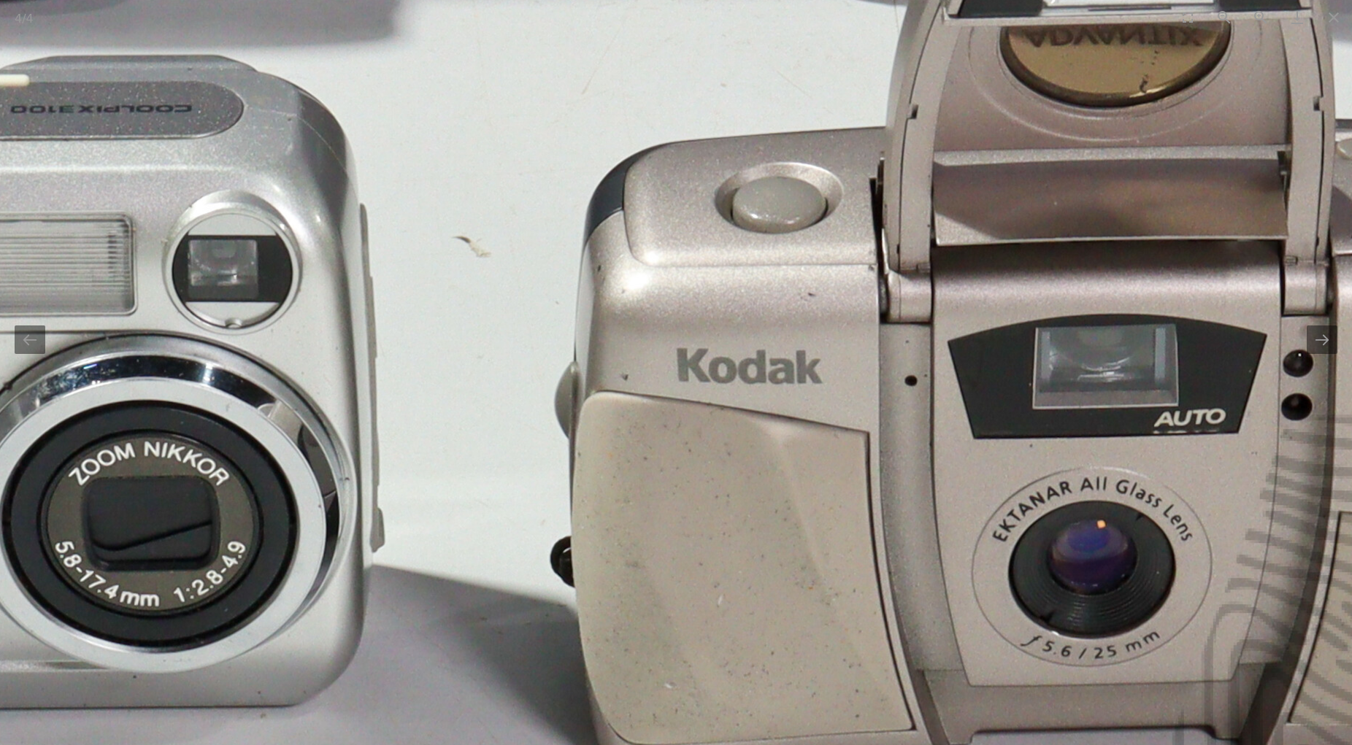
drag, startPoint x: 700, startPoint y: 418, endPoint x: 637, endPoint y: 491, distance: 97.3
click at [637, 491] on img at bounding box center [669, 102] width 2920 height 2920
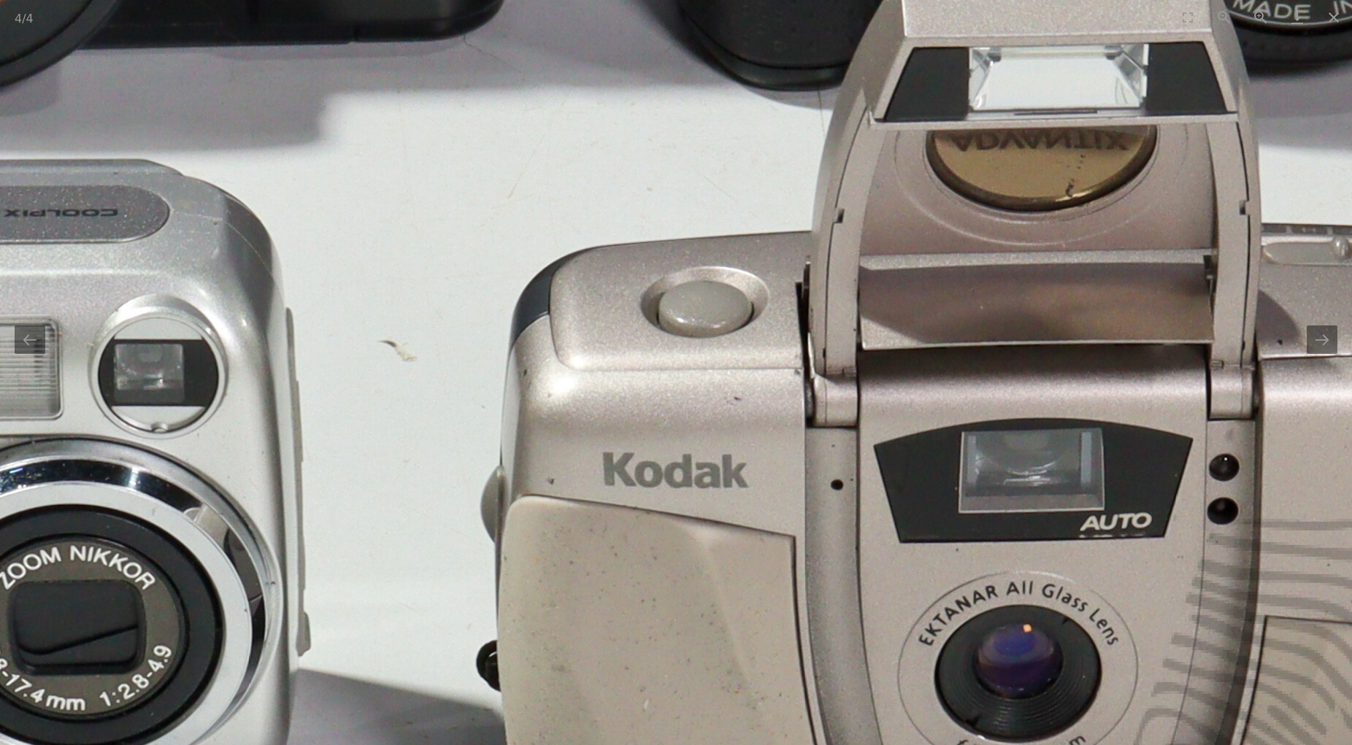
drag, startPoint x: 696, startPoint y: 461, endPoint x: 634, endPoint y: 520, distance: 85.2
click at [634, 520] on img at bounding box center [596, 207] width 2920 height 2920
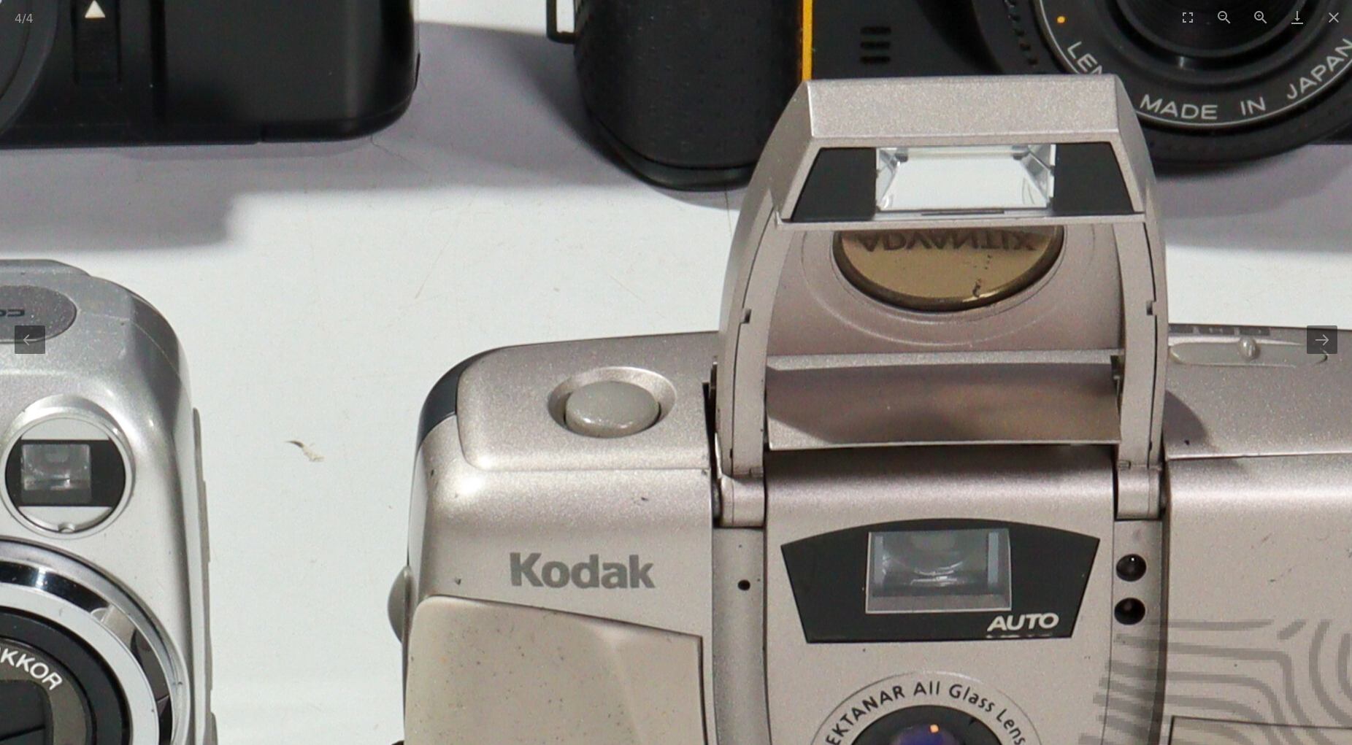
drag, startPoint x: 733, startPoint y: 439, endPoint x: 677, endPoint y: 498, distance: 81.1
click at [677, 498] on img at bounding box center [503, 307] width 2920 height 2920
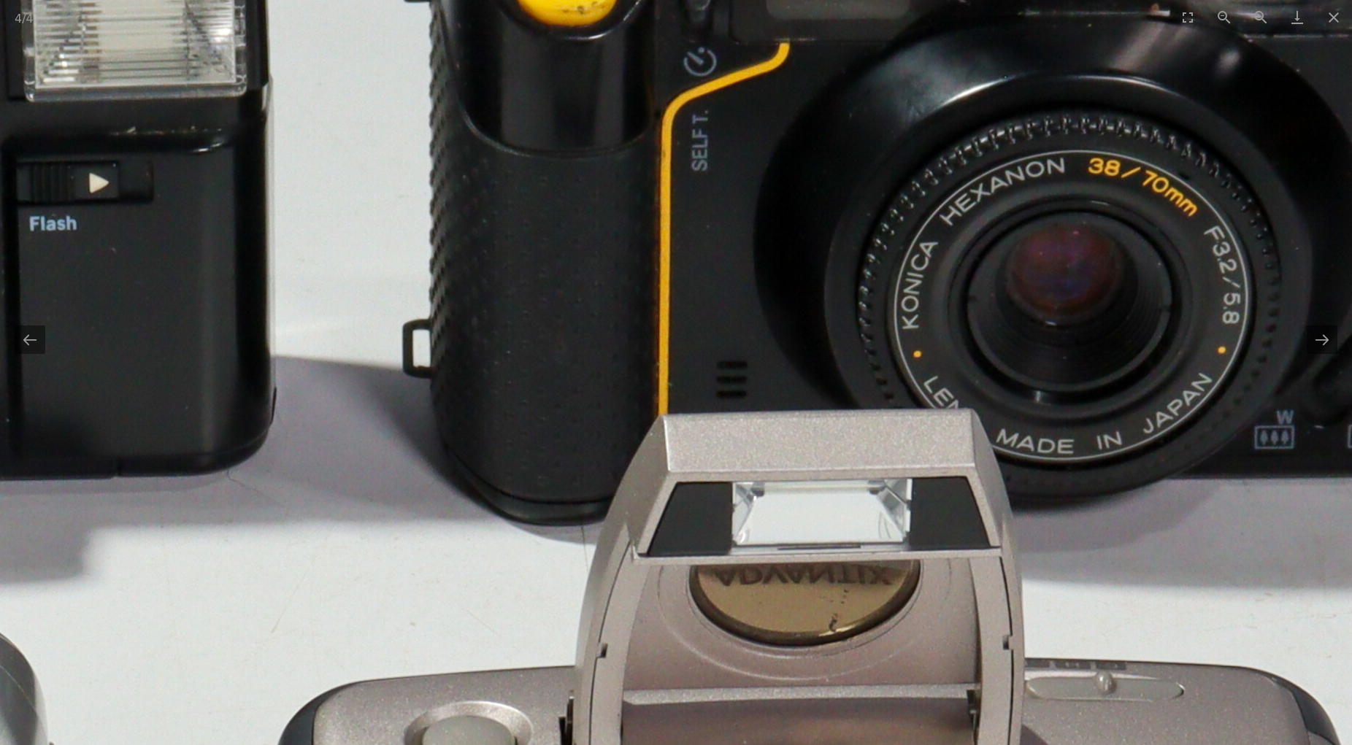
drag, startPoint x: 744, startPoint y: 459, endPoint x: 624, endPoint y: 774, distance: 336.6
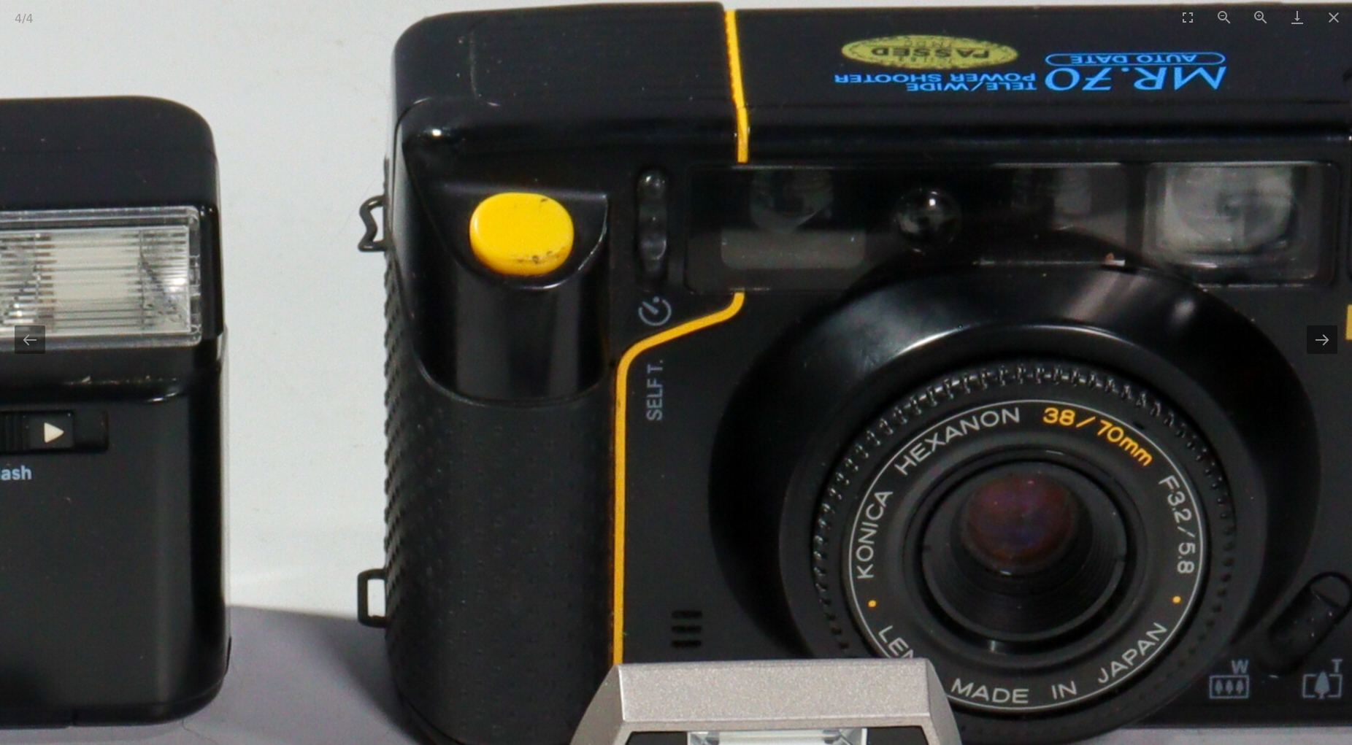
drag, startPoint x: 738, startPoint y: 440, endPoint x: 703, endPoint y: 620, distance: 183.0
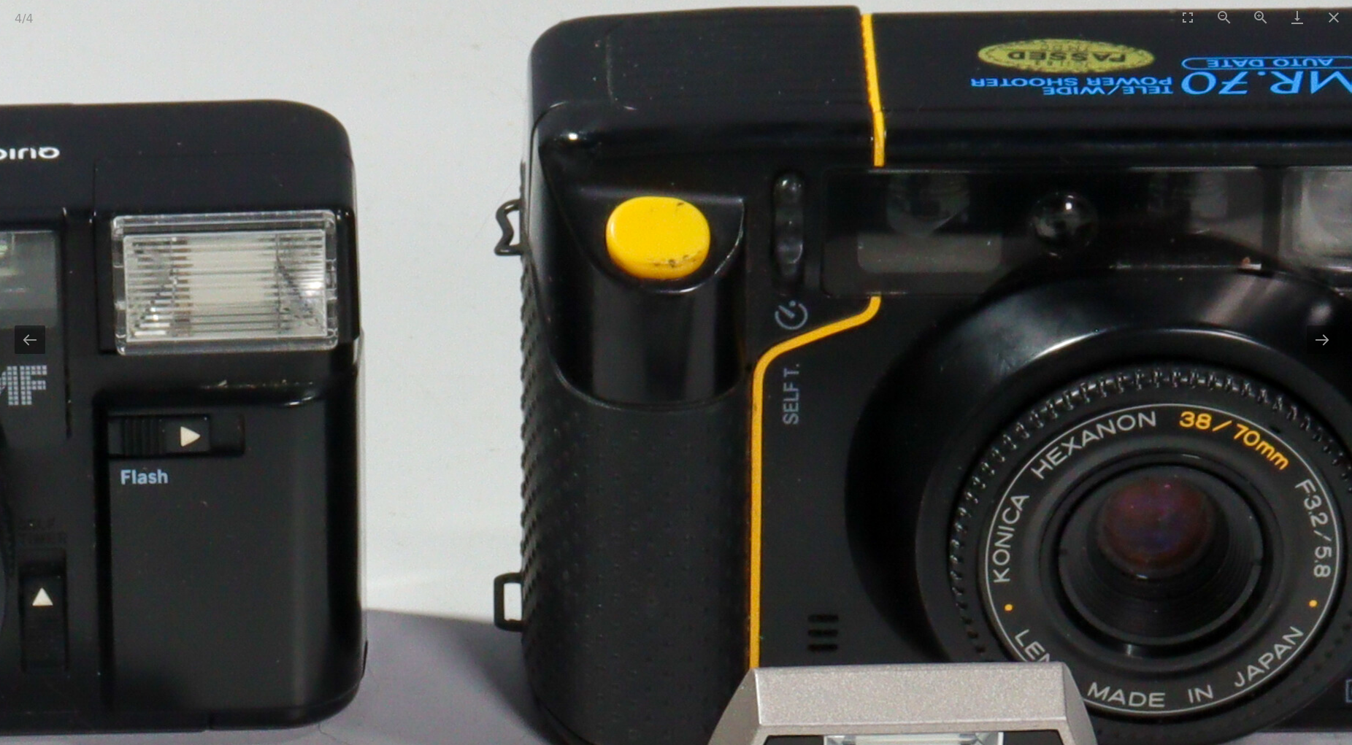
drag, startPoint x: 623, startPoint y: 580, endPoint x: 774, endPoint y: 557, distance: 152.1
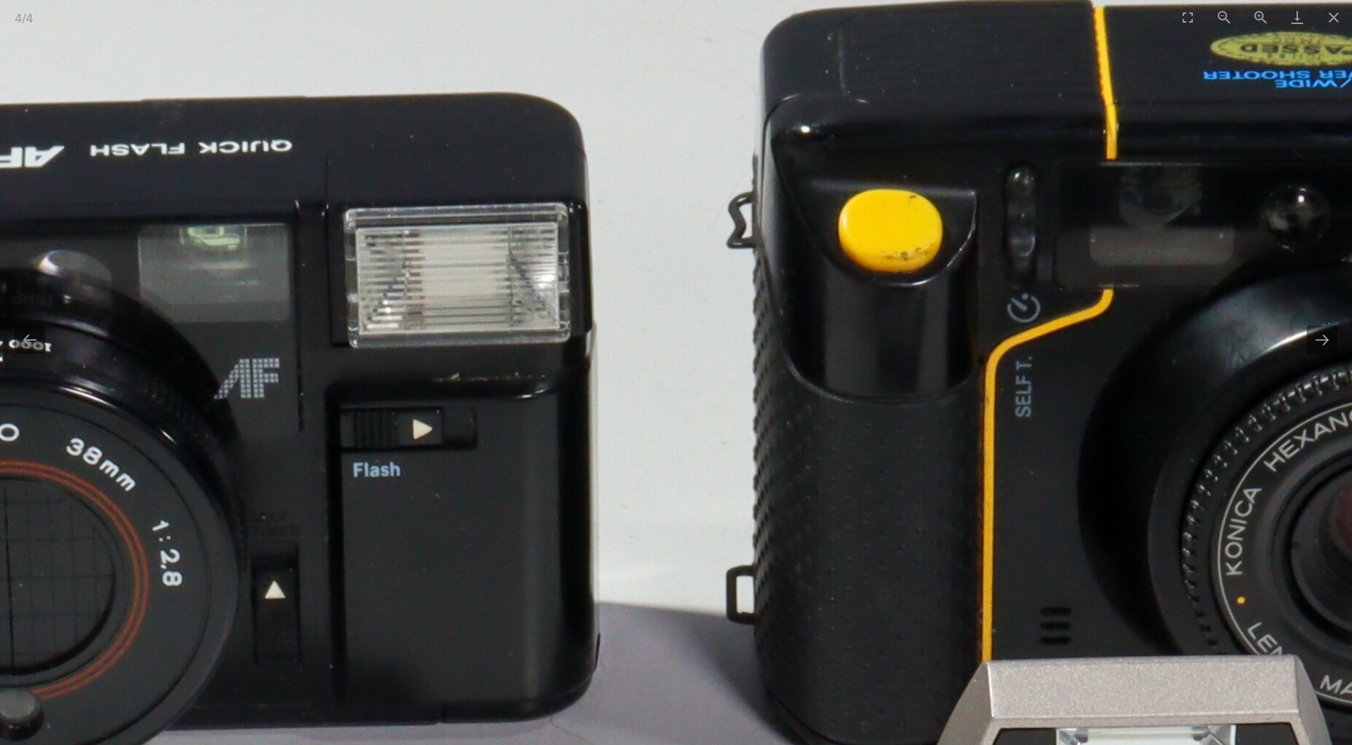
drag, startPoint x: 474, startPoint y: 549, endPoint x: 700, endPoint y: 536, distance: 226.0
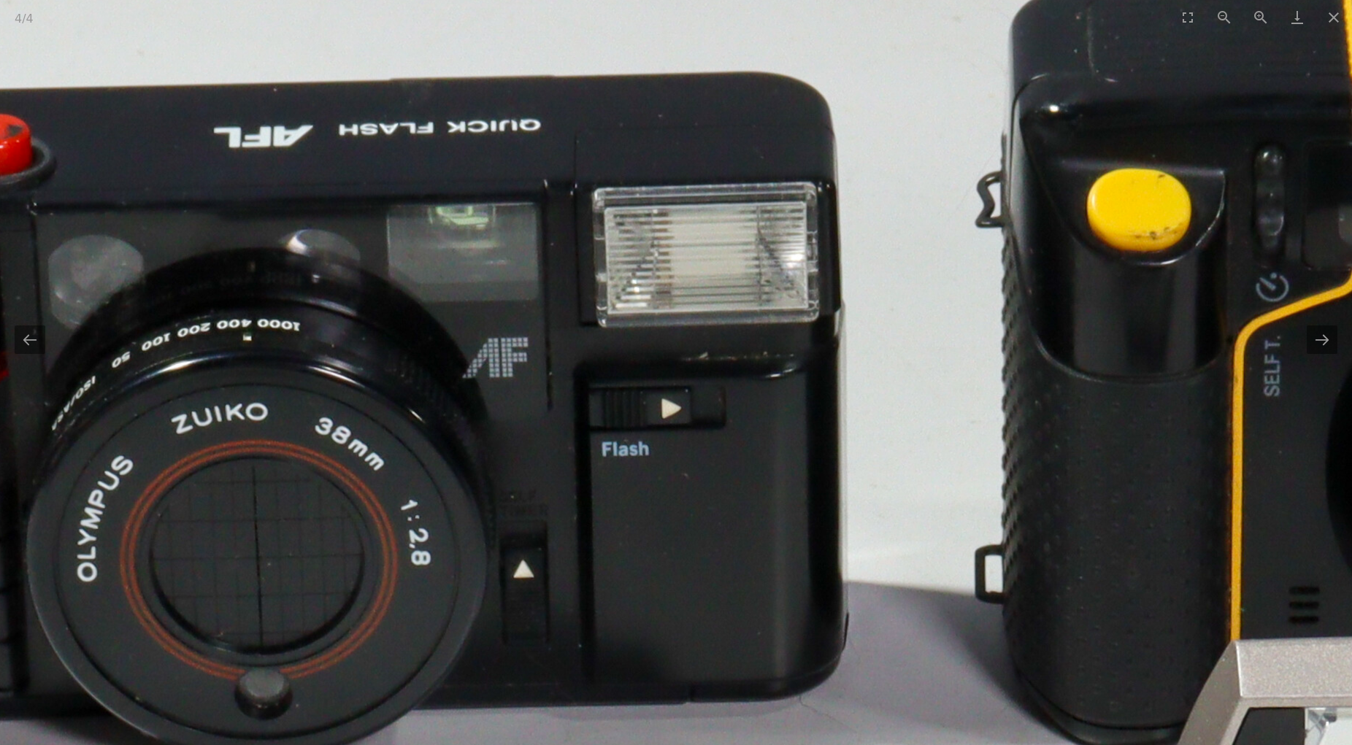
drag, startPoint x: 533, startPoint y: 531, endPoint x: 664, endPoint y: 518, distance: 132.1
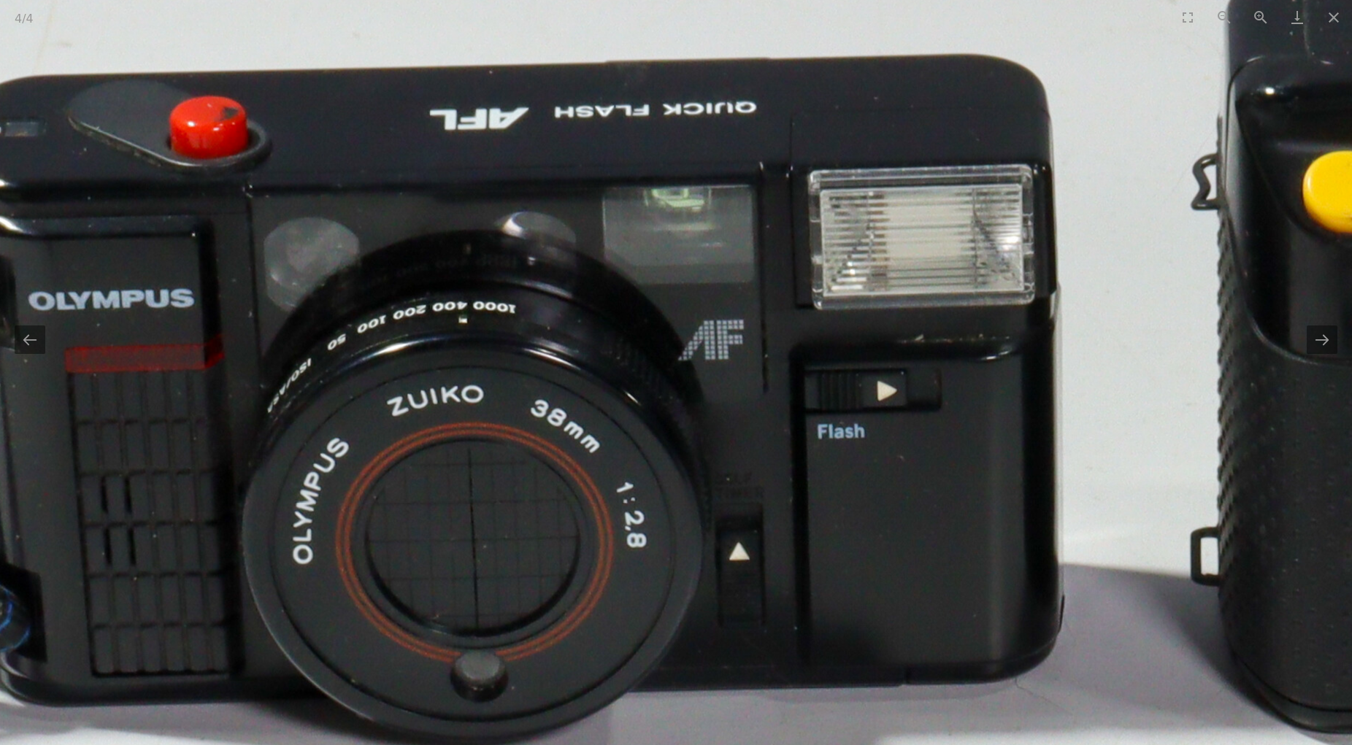
drag, startPoint x: 531, startPoint y: 512, endPoint x: 748, endPoint y: 489, distance: 218.8
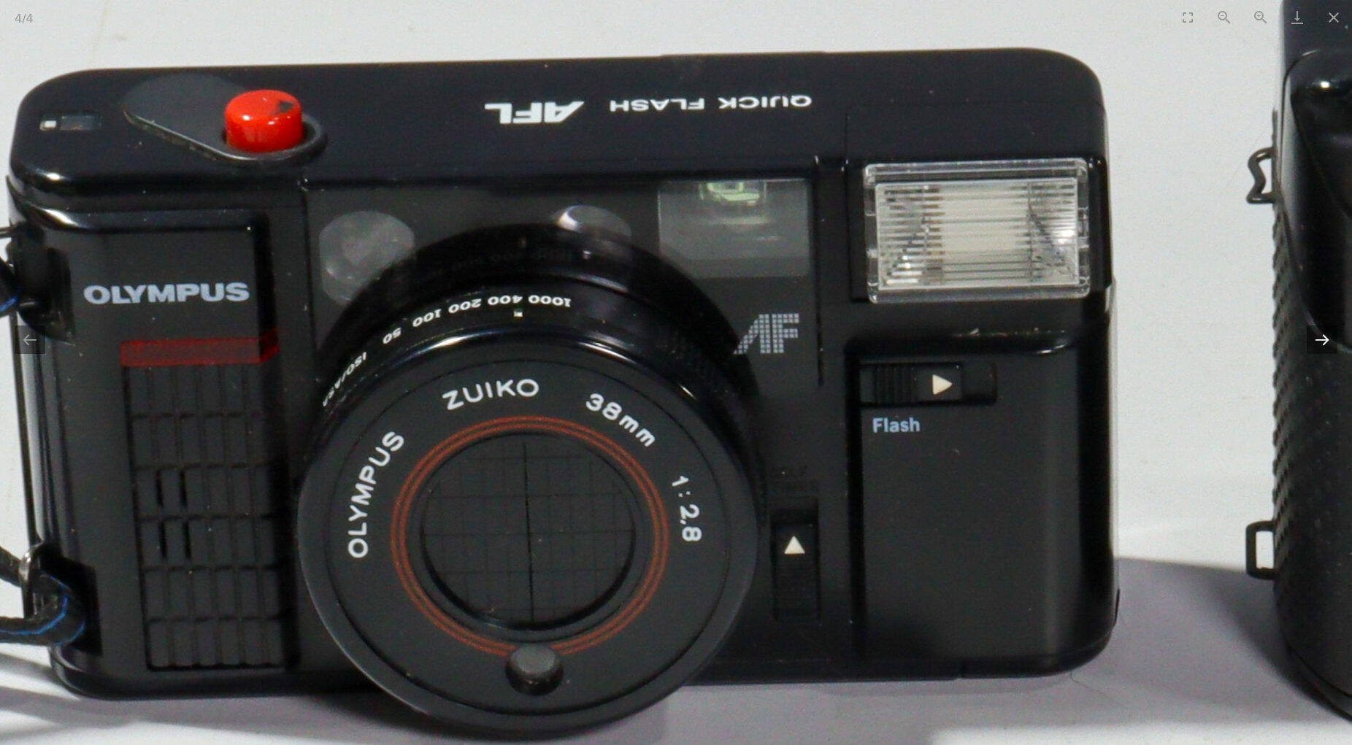
click at [1321, 337] on button "Next slide" at bounding box center [1322, 340] width 31 height 28
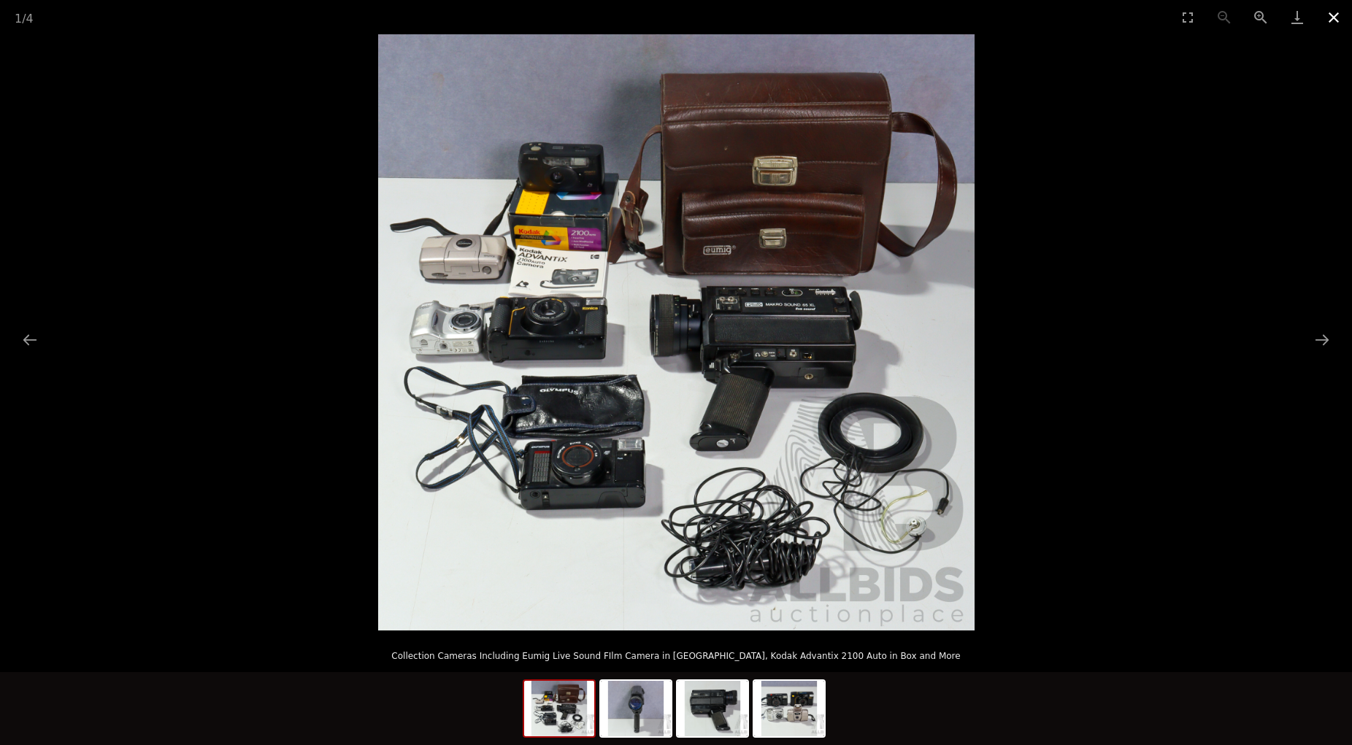
click at [1330, 14] on button "Close gallery" at bounding box center [1333, 17] width 36 height 34
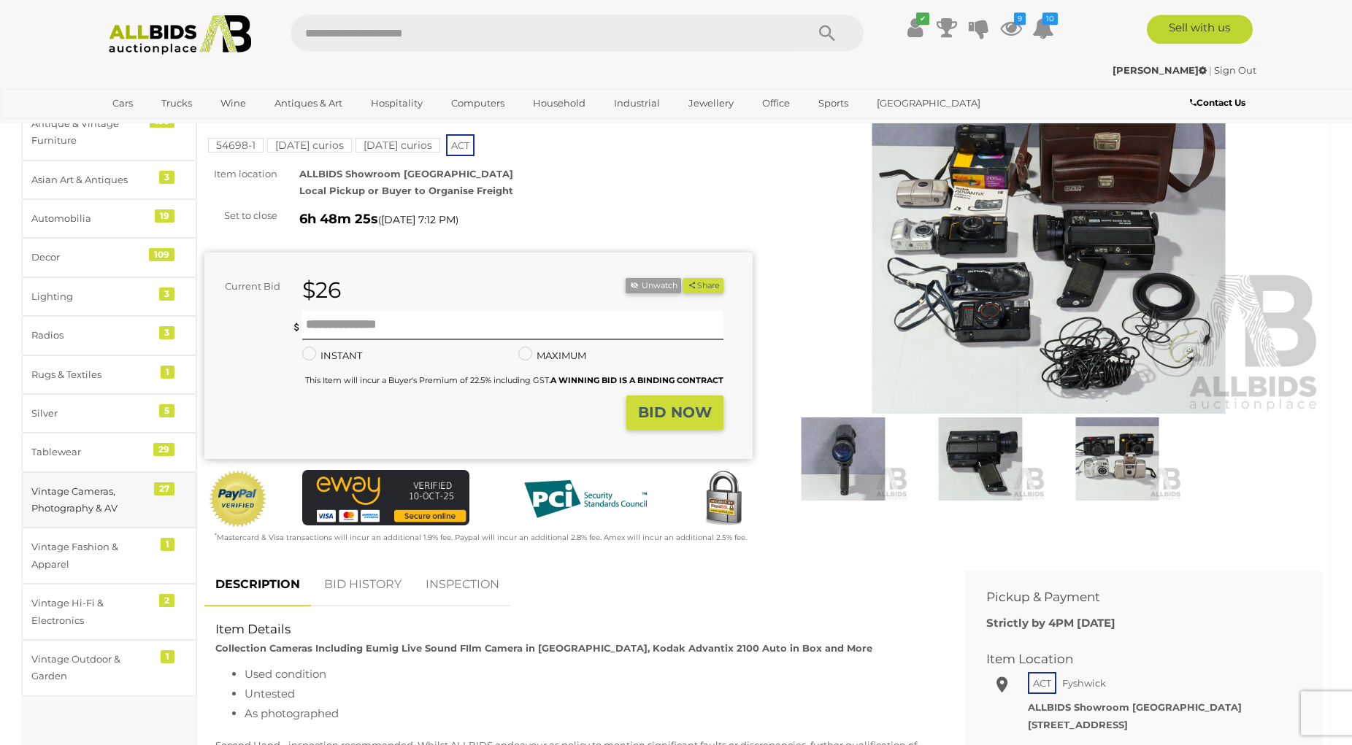
scroll to position [149, 0]
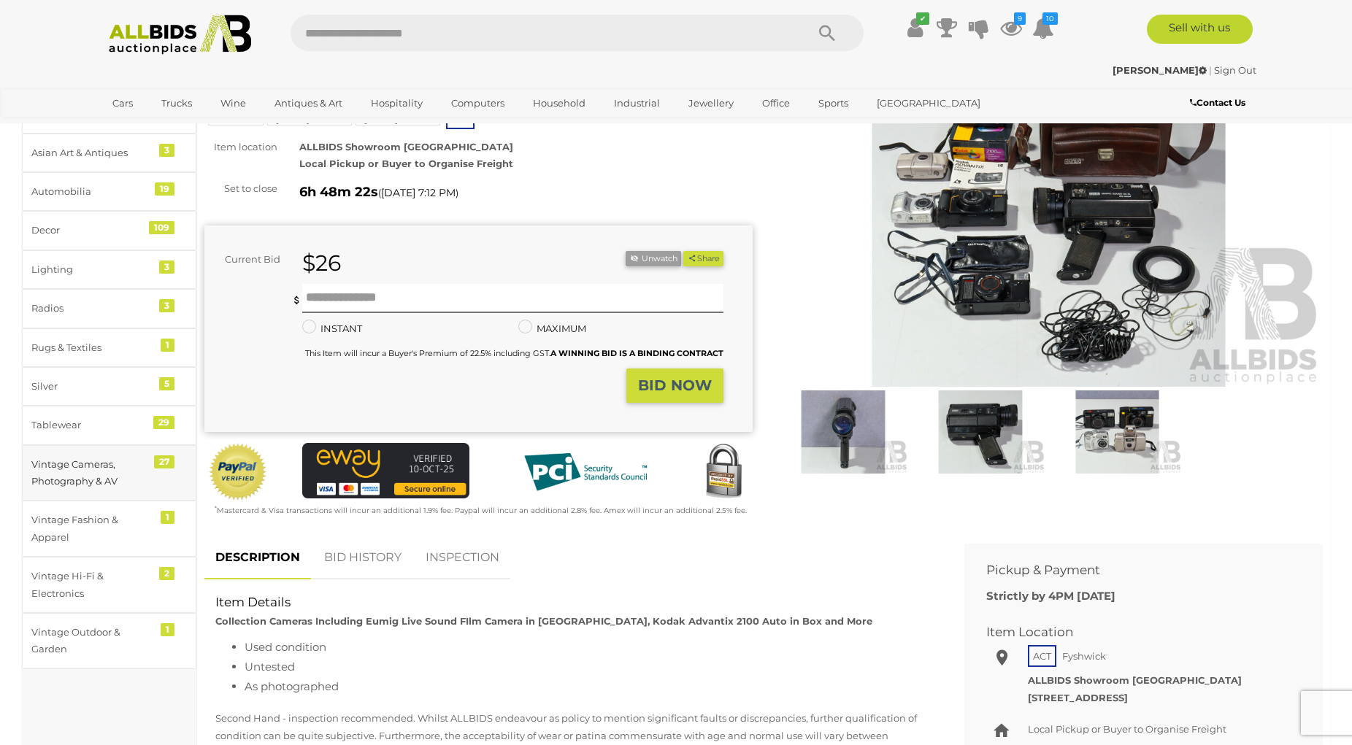
click at [90, 474] on div "Vintage Cameras, Photography & AV" at bounding box center [91, 473] width 120 height 34
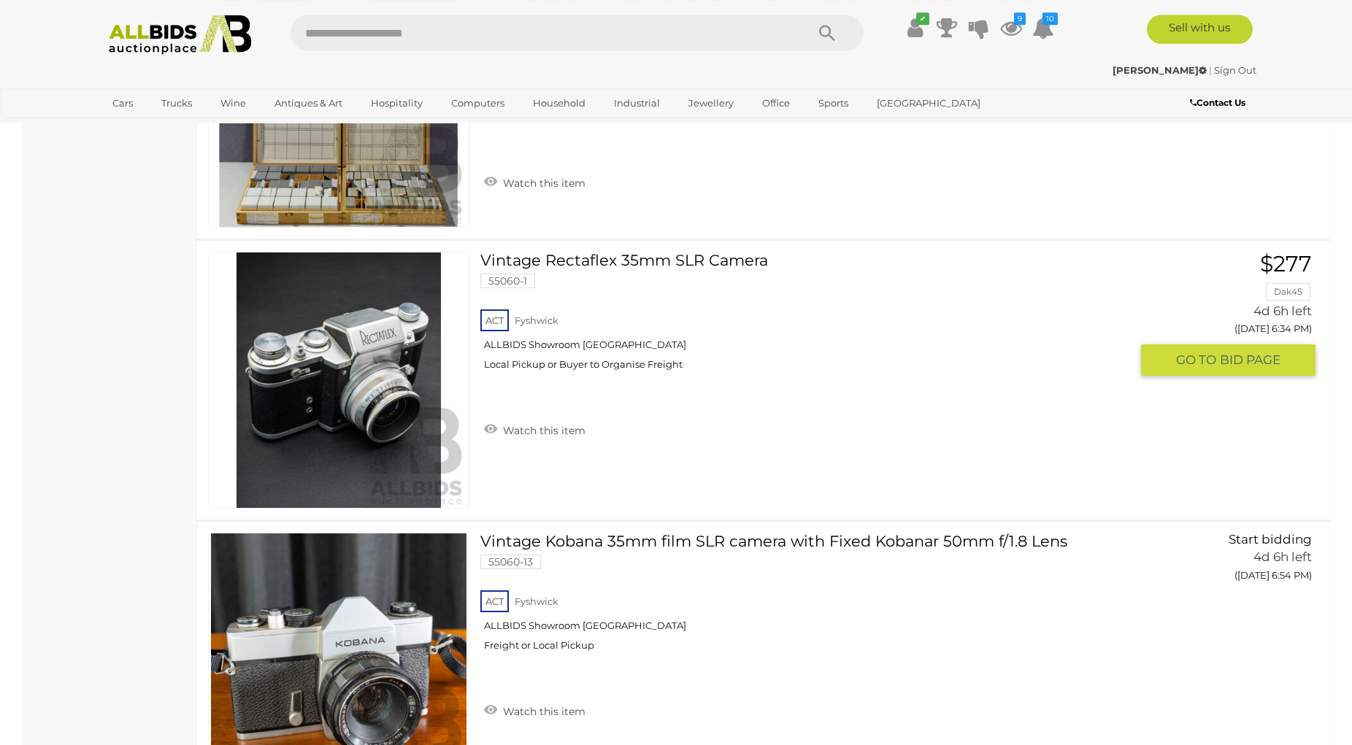
scroll to position [3376, 0]
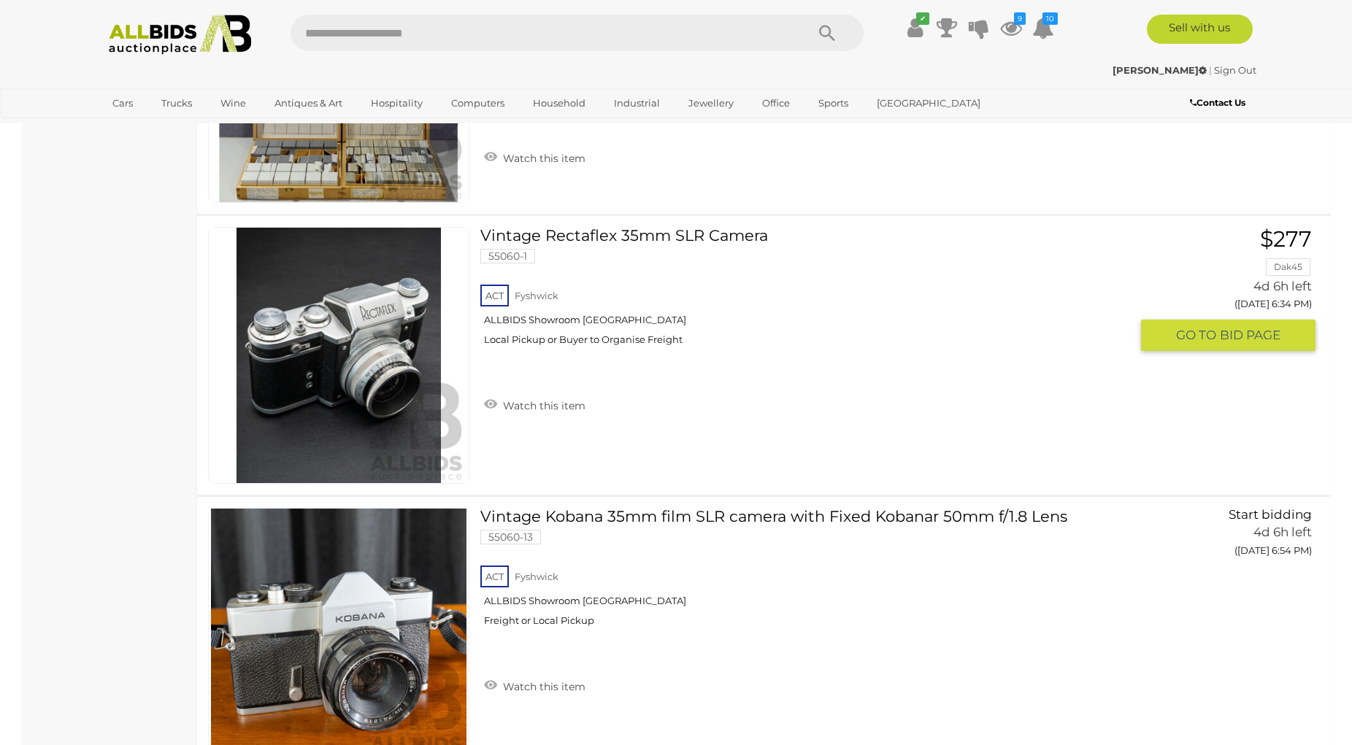
click at [395, 337] on link at bounding box center [338, 355] width 261 height 257
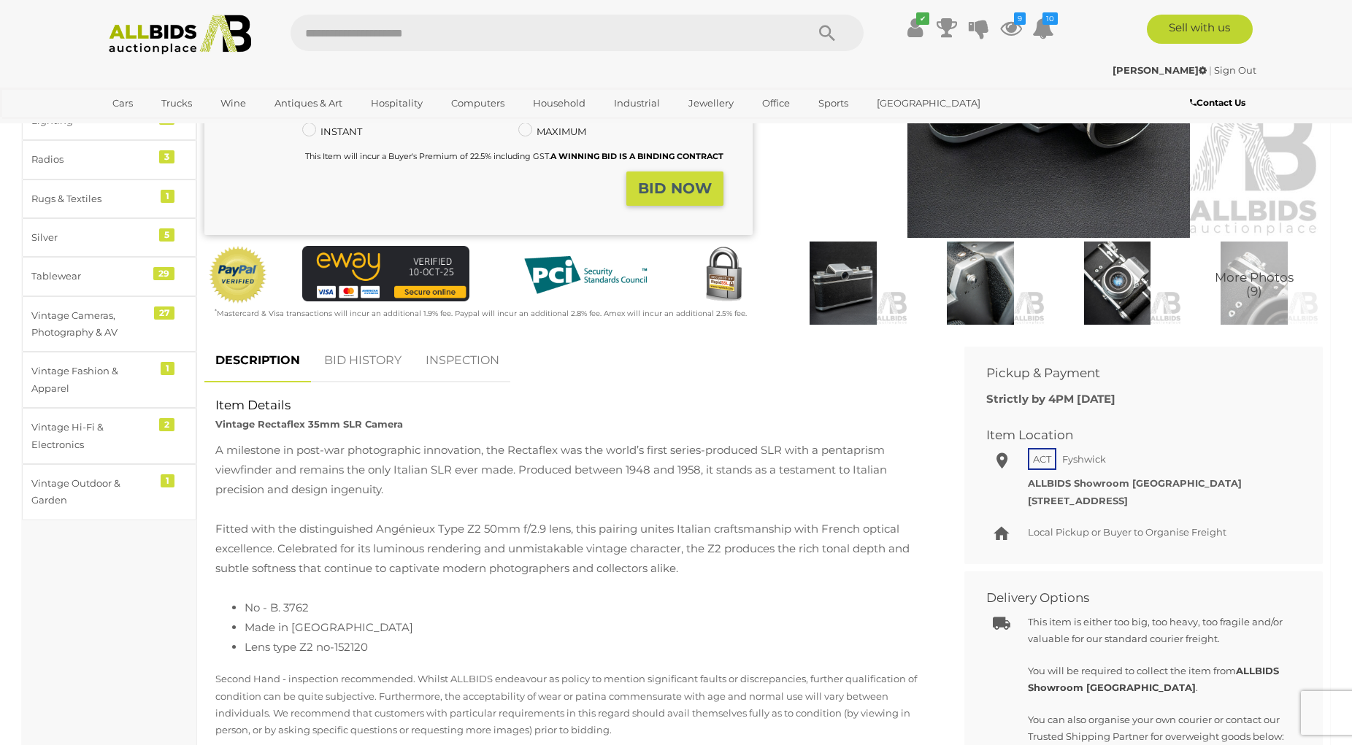
scroll to position [223, 0]
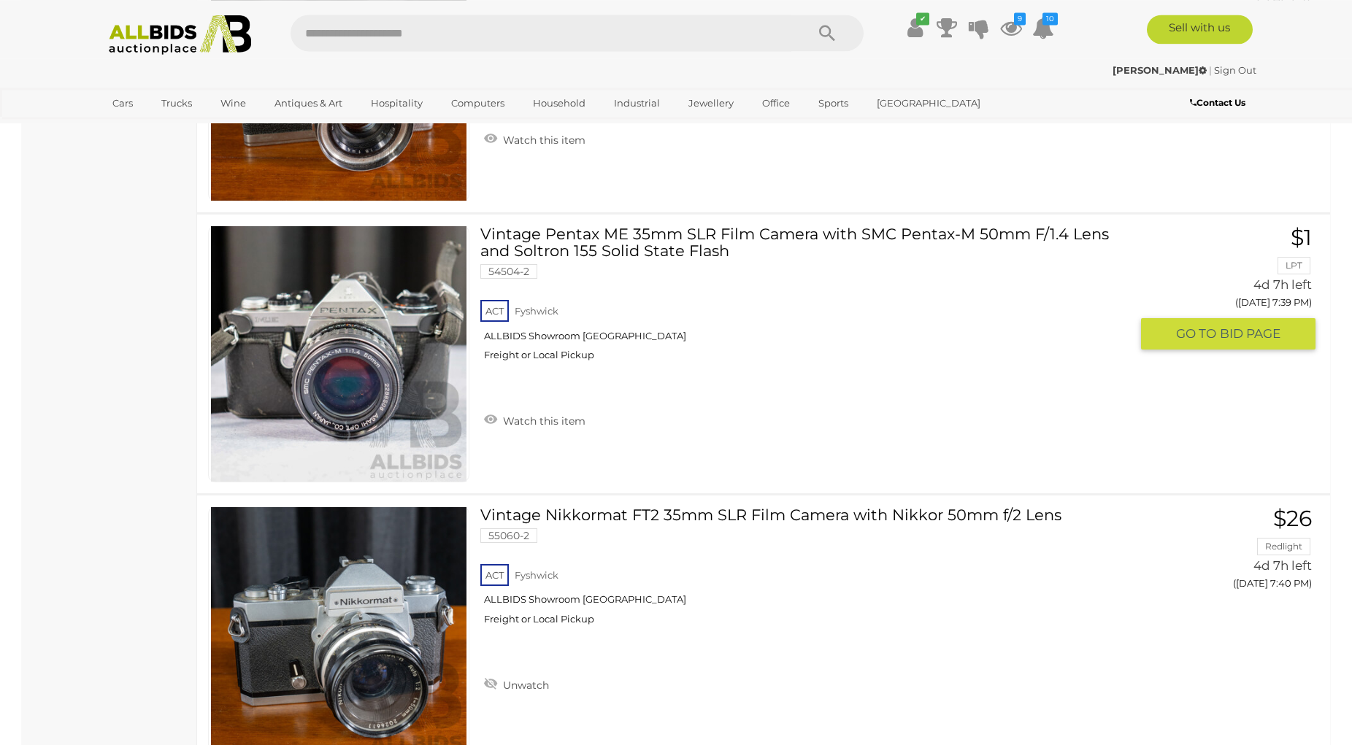
scroll to position [5303, 0]
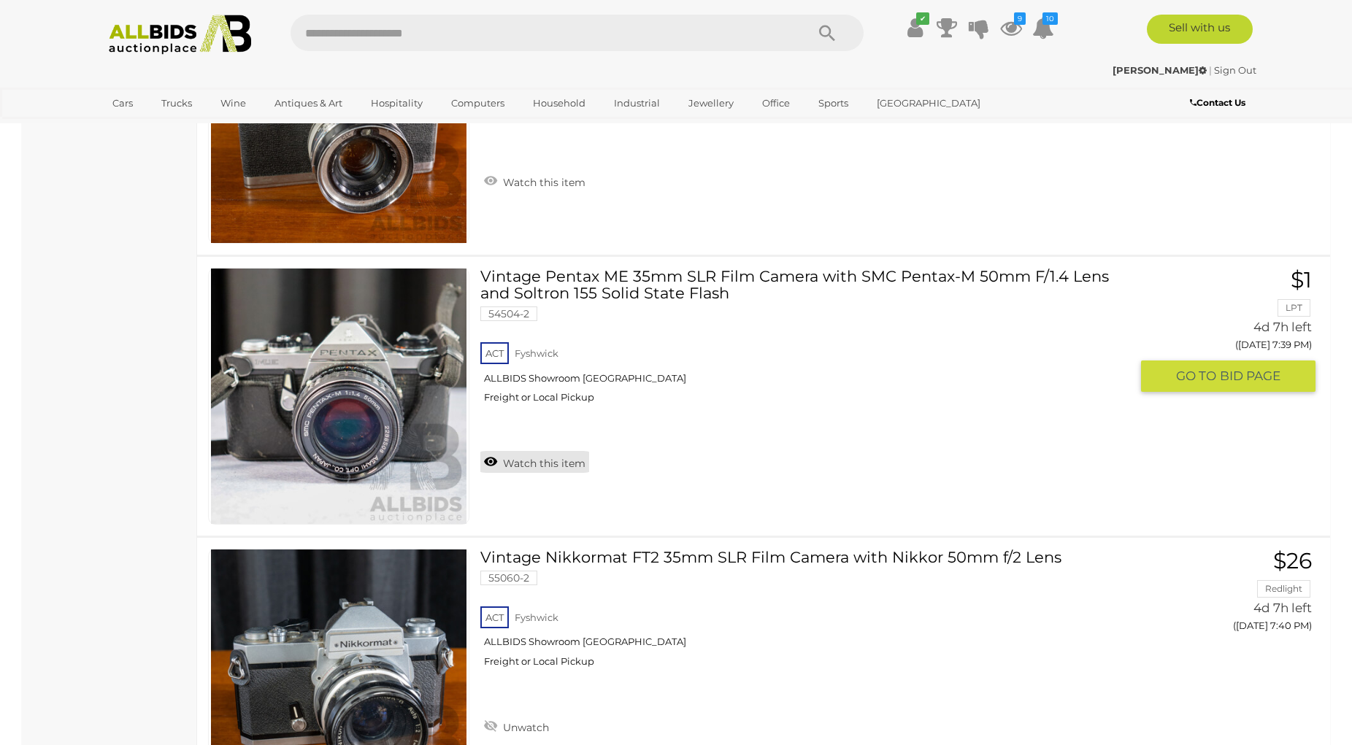
click at [490, 461] on link "Watch this item" at bounding box center [534, 462] width 109 height 22
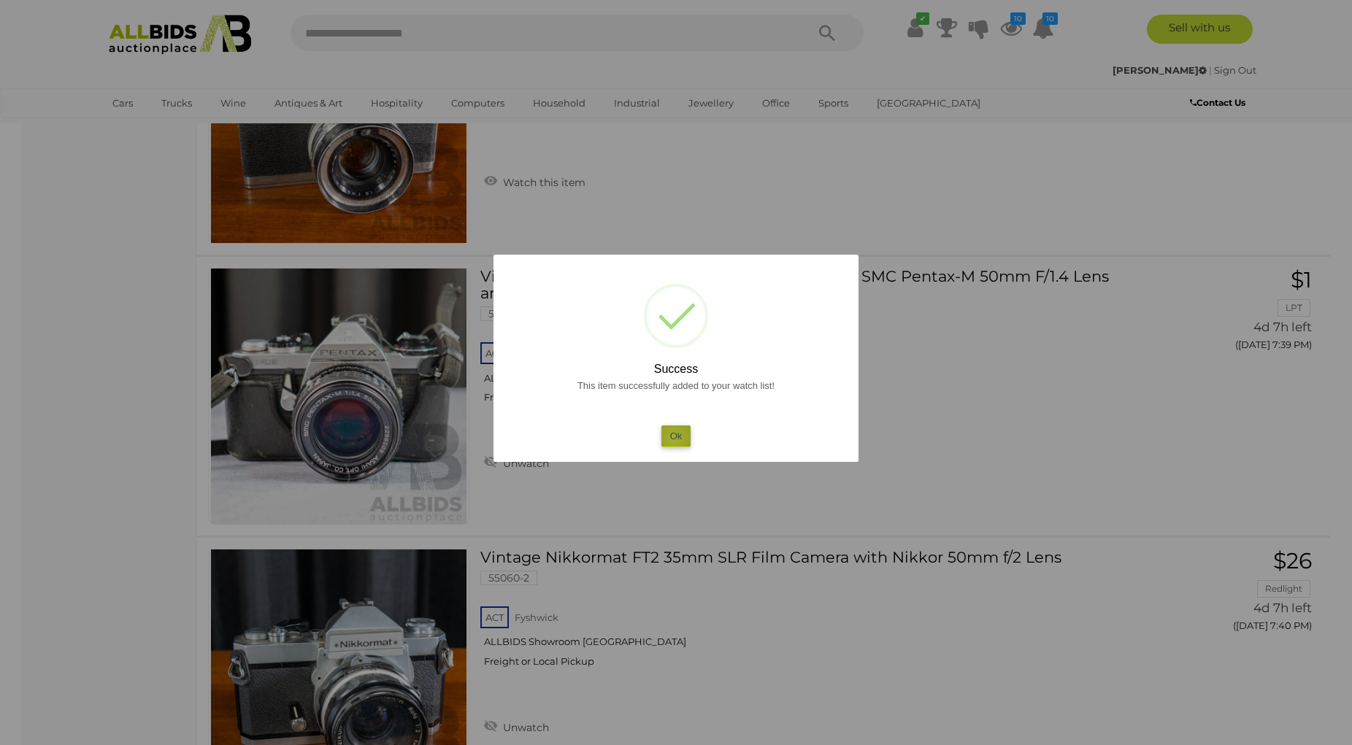
click at [675, 438] on button "Ok" at bounding box center [676, 436] width 30 height 21
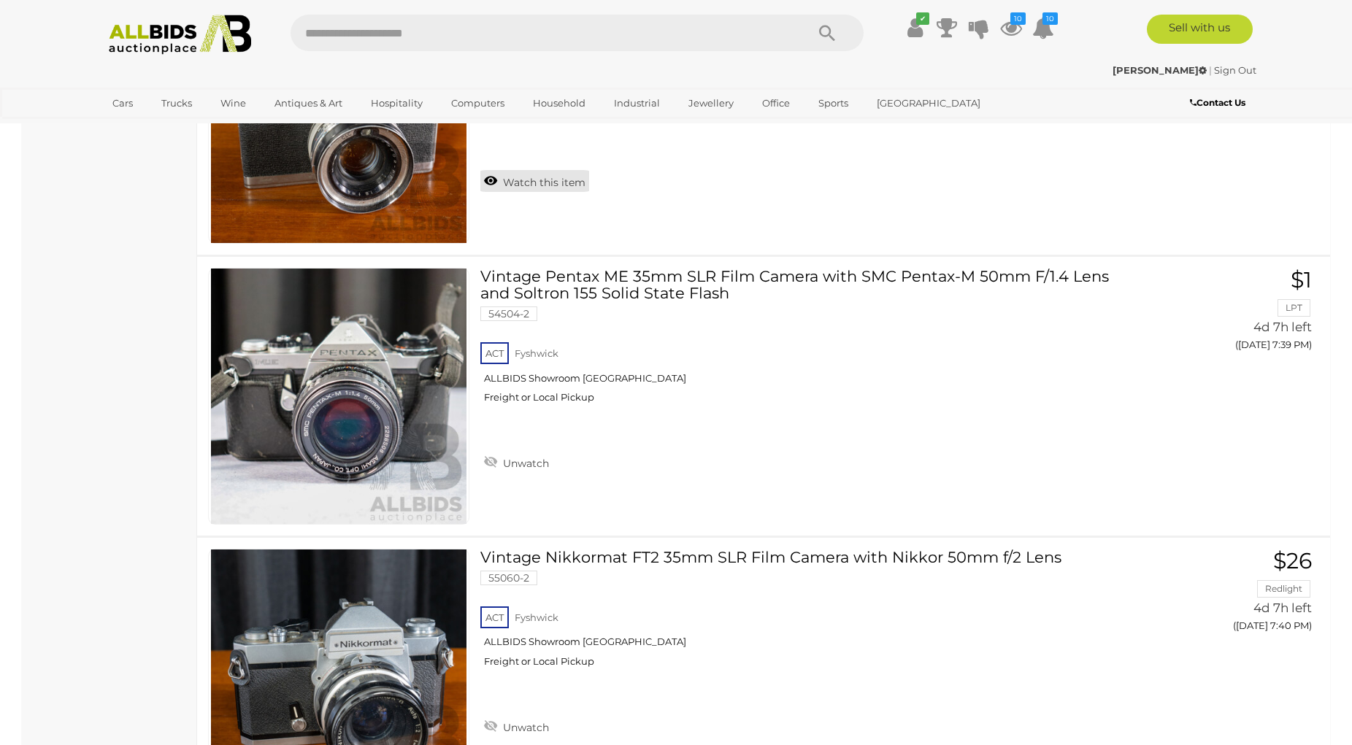
click at [491, 176] on link "Watch this item" at bounding box center [534, 181] width 109 height 22
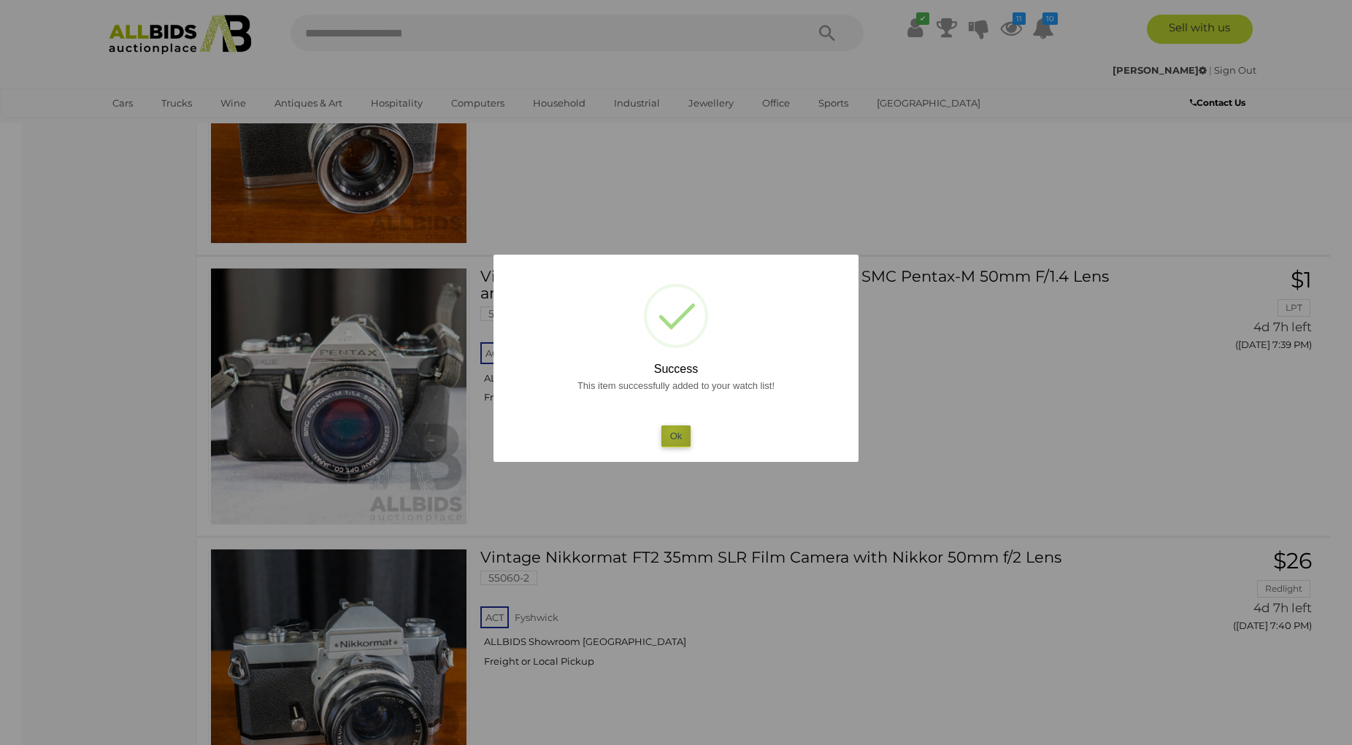
click at [672, 431] on button "Ok" at bounding box center [676, 436] width 30 height 21
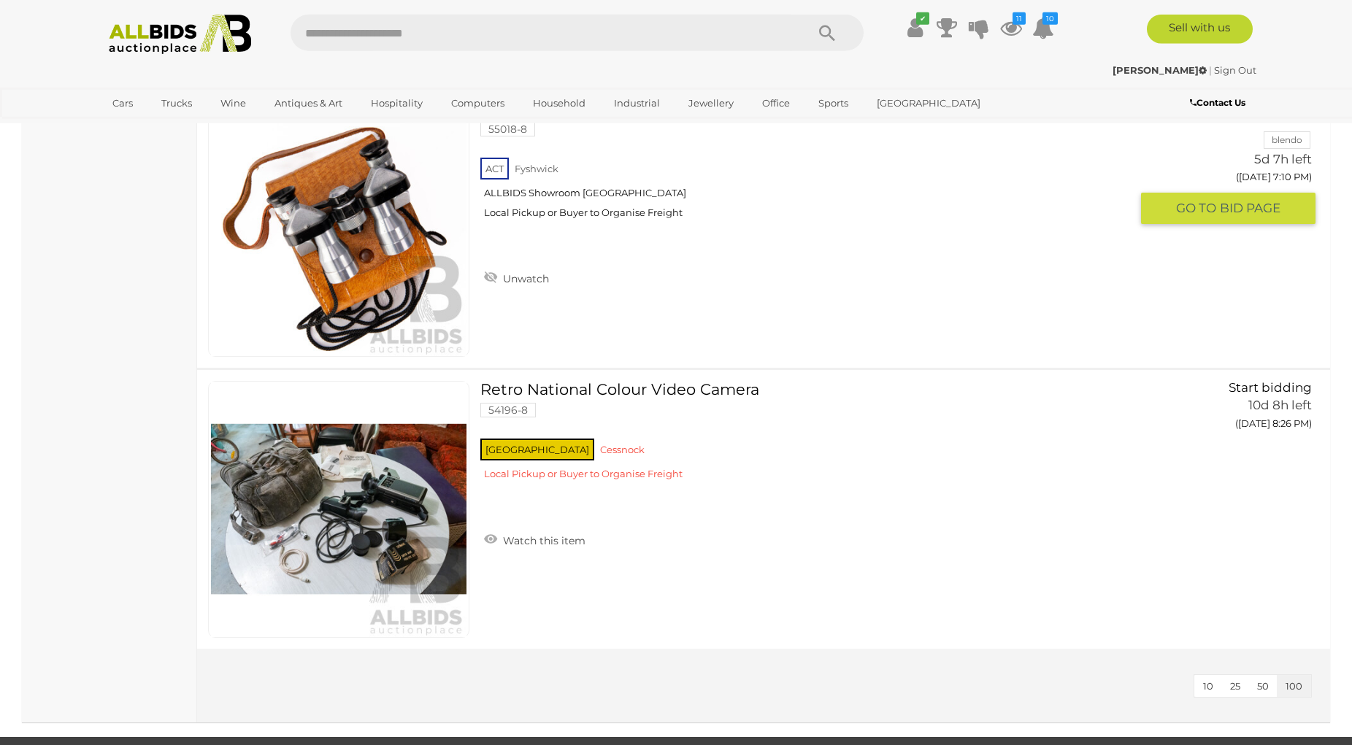
scroll to position [7164, 0]
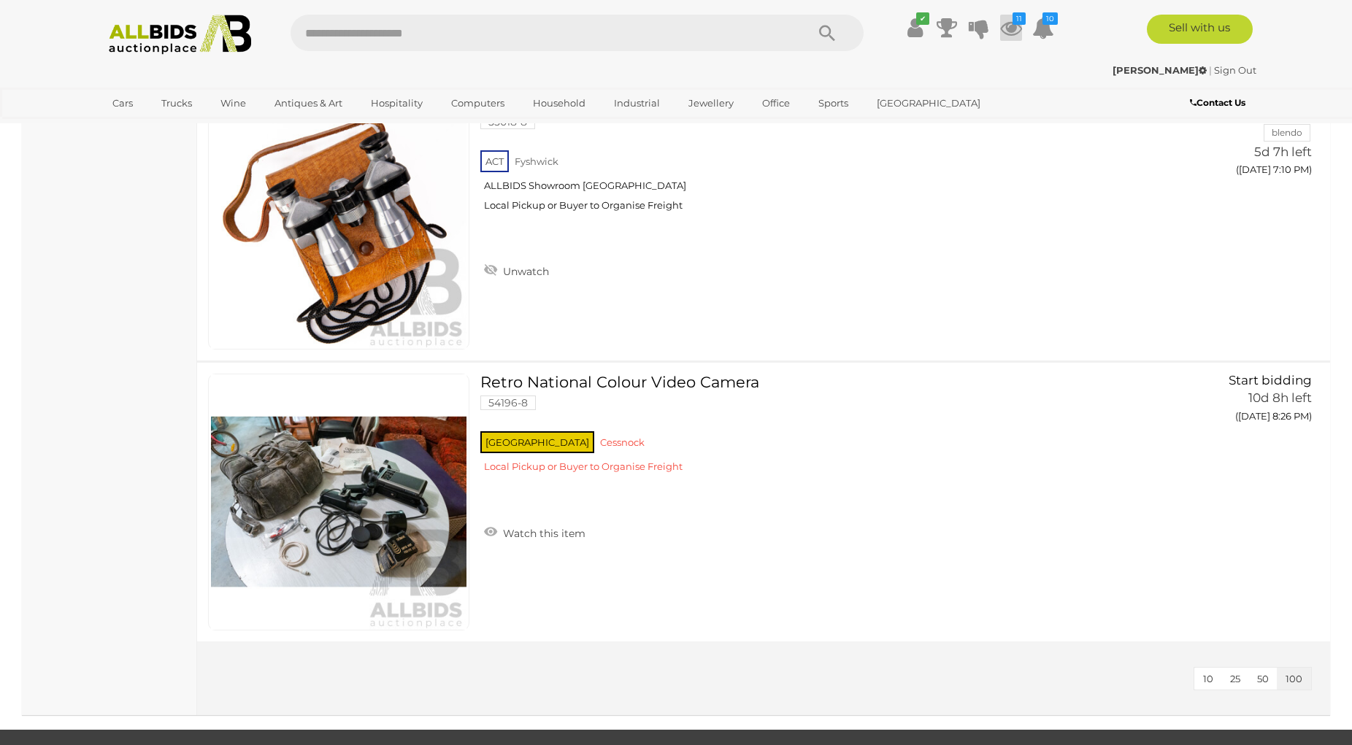
click at [1008, 25] on icon at bounding box center [1011, 28] width 22 height 26
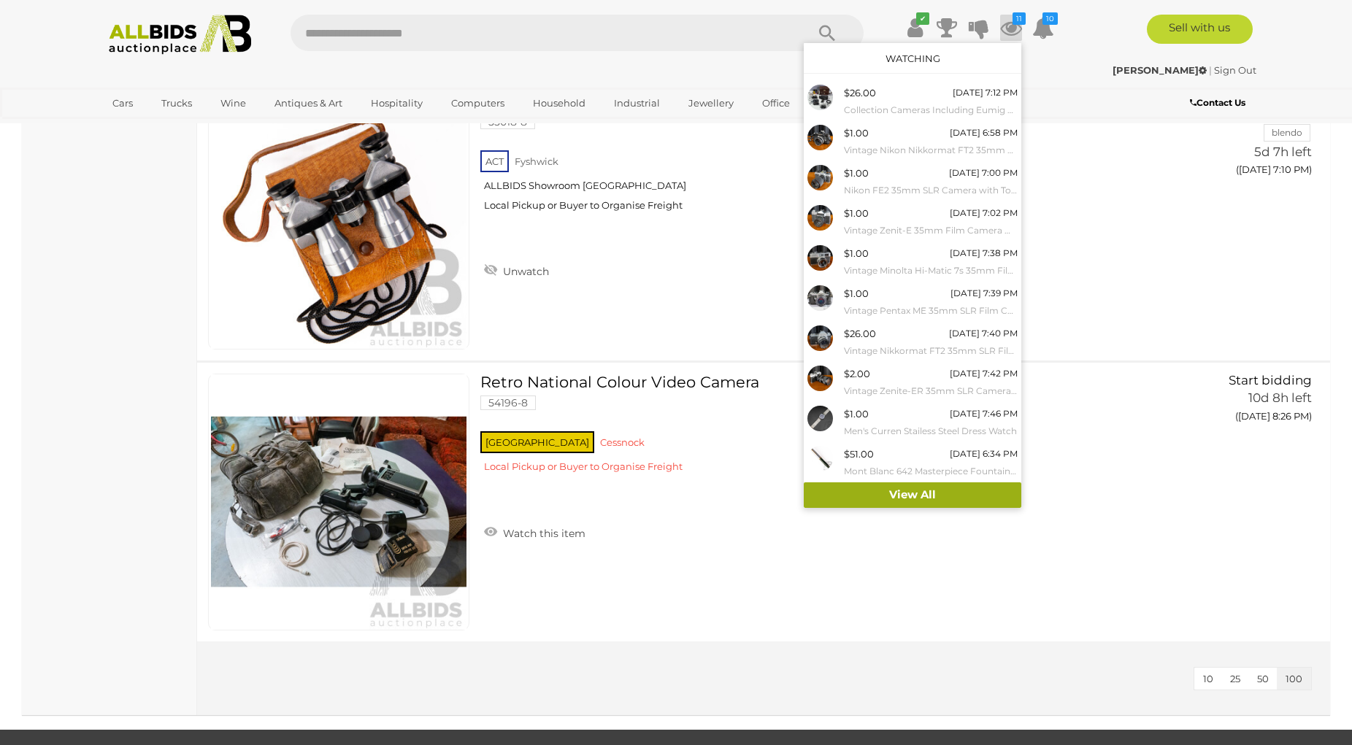
click at [924, 491] on link "View All" at bounding box center [913, 496] width 218 height 26
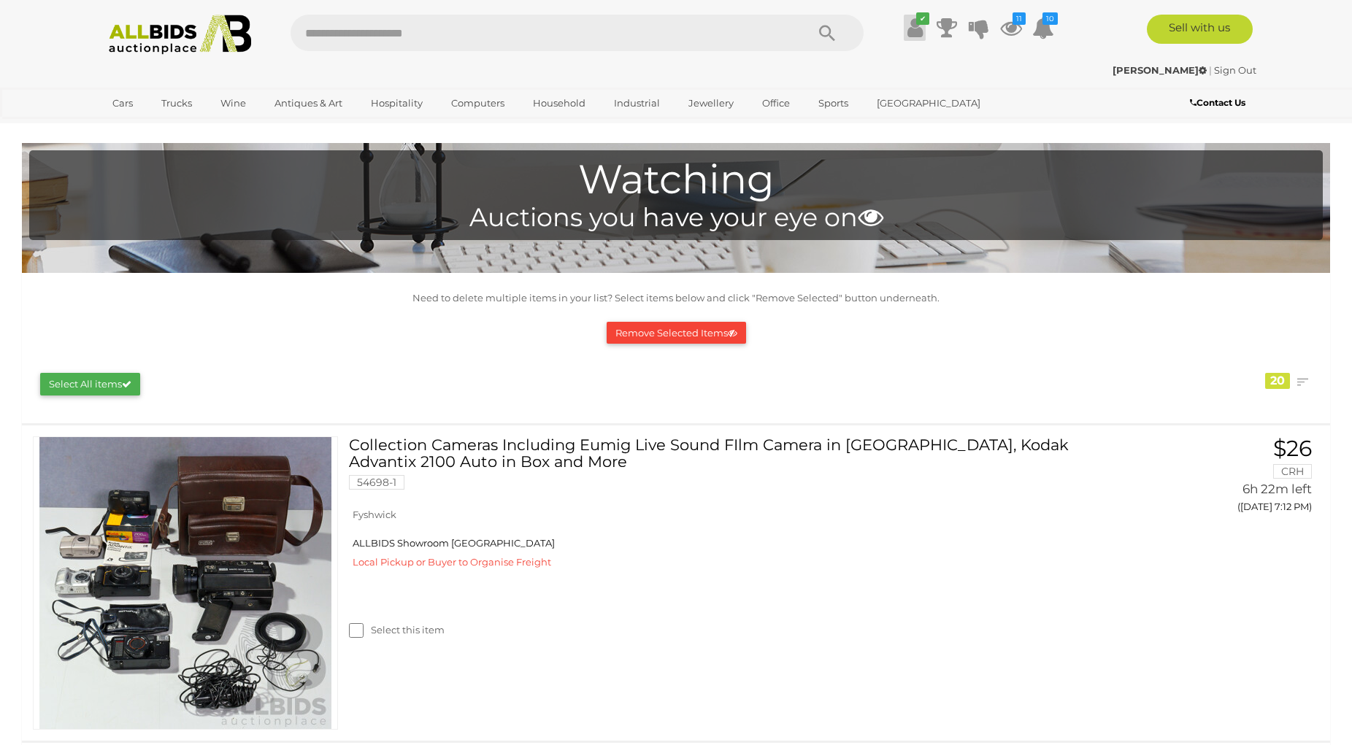
click at [917, 28] on icon at bounding box center [914, 28] width 15 height 26
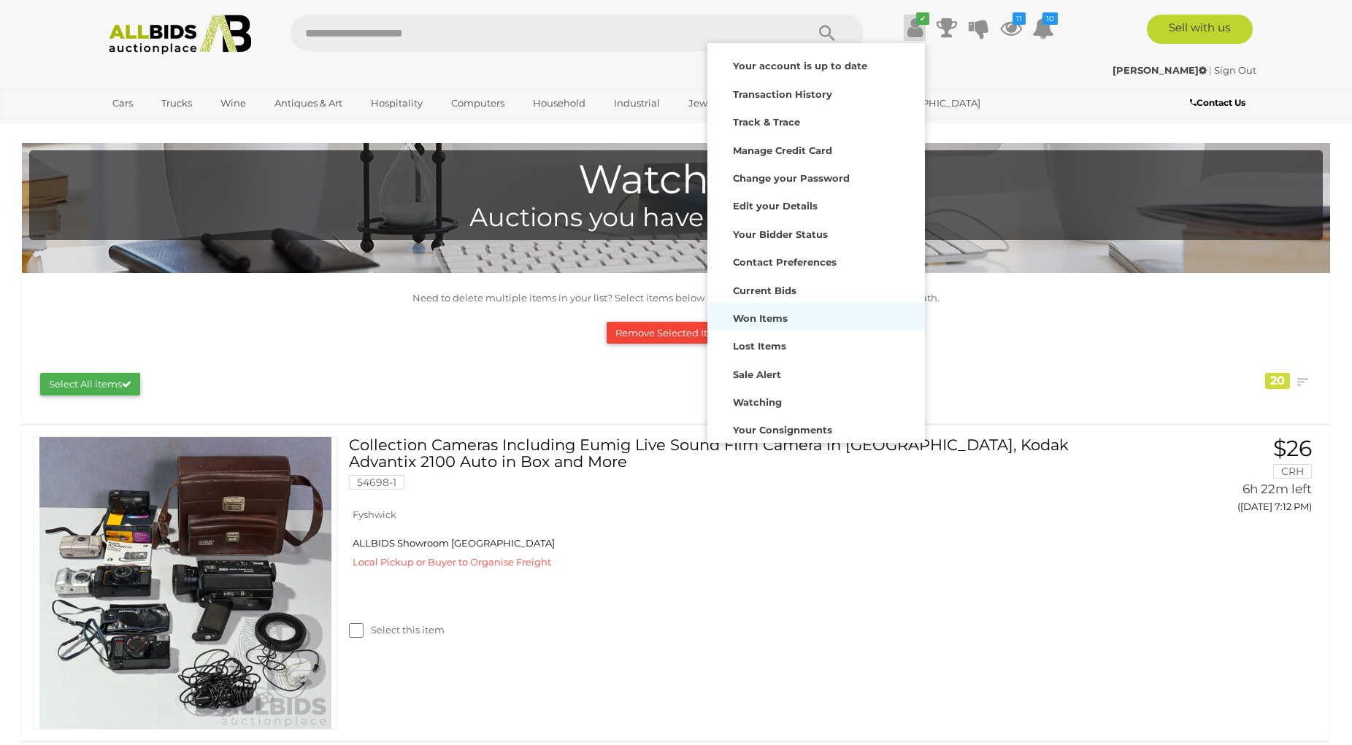
click at [762, 316] on strong "Won Items" at bounding box center [760, 318] width 55 height 12
